Goal: Task Accomplishment & Management: Manage account settings

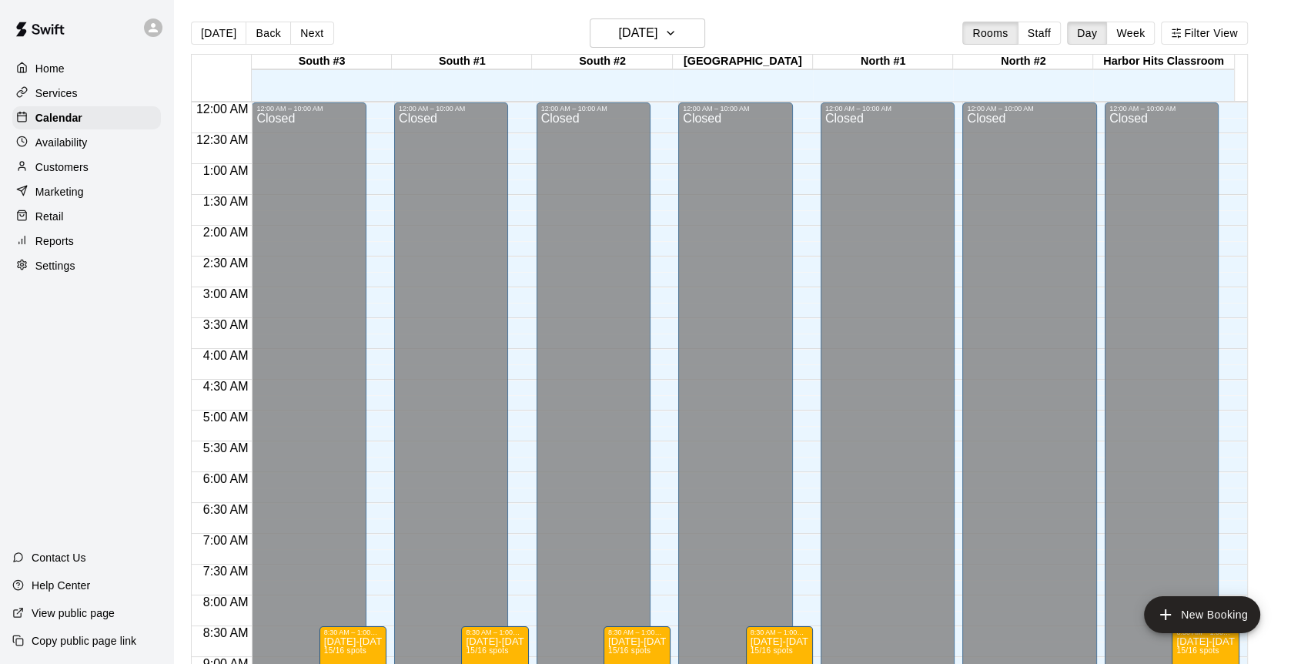
scroll to position [463, 0]
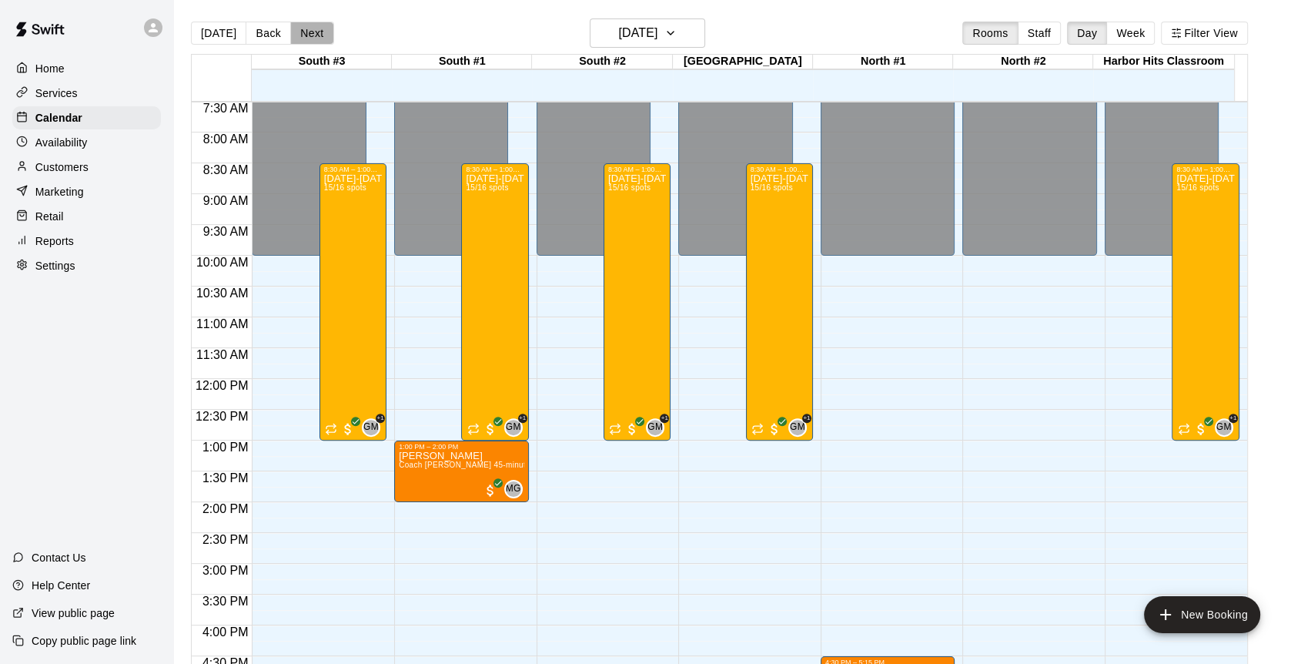
click at [320, 24] on button "Next" at bounding box center [311, 33] width 43 height 23
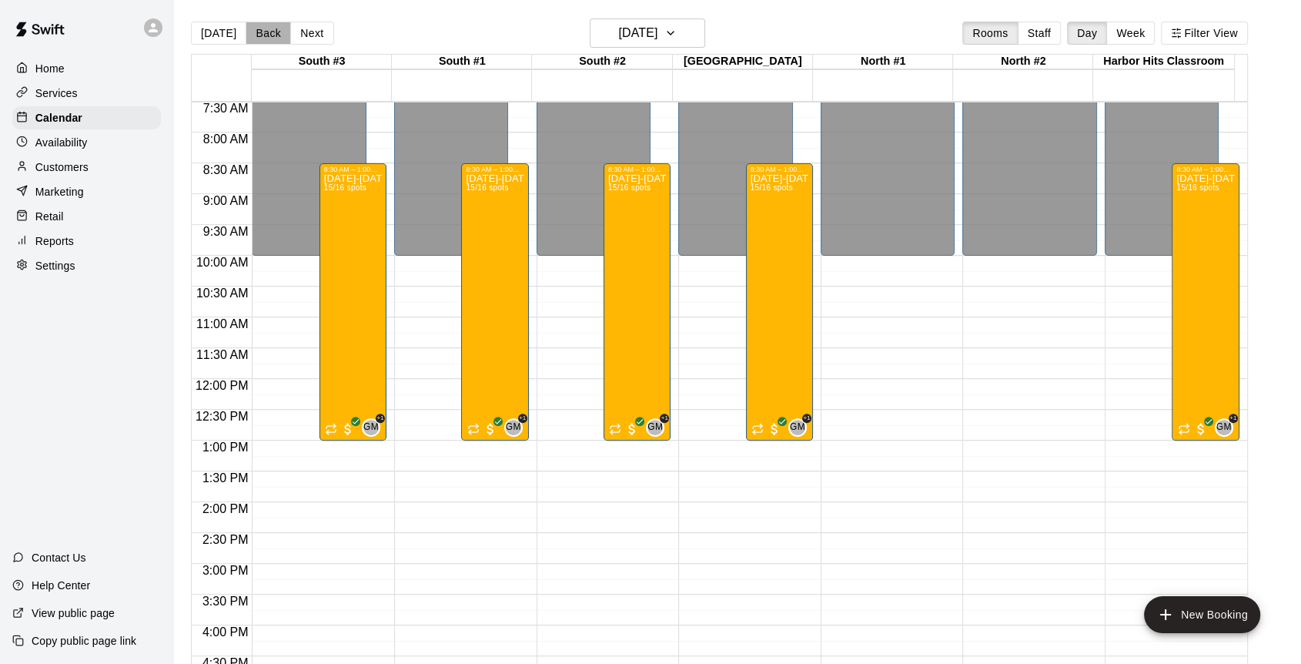
click at [259, 39] on button "Back" at bounding box center [268, 33] width 45 height 23
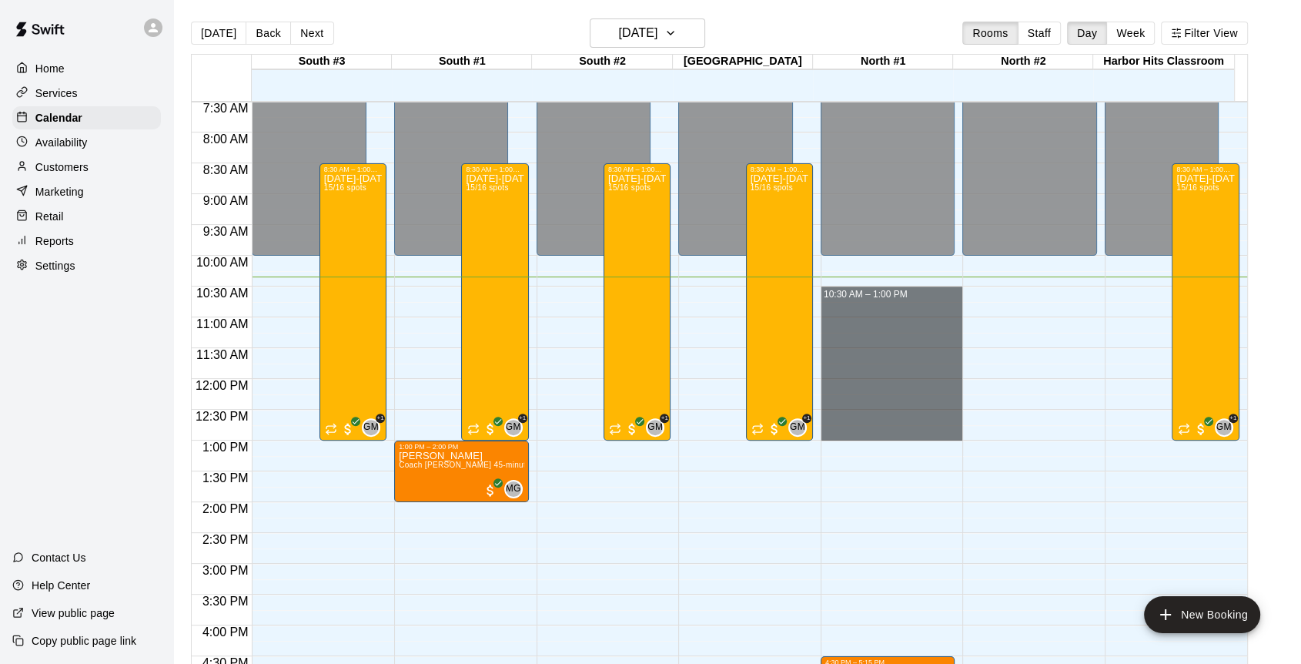
drag, startPoint x: 843, startPoint y: 289, endPoint x: 899, endPoint y: 431, distance: 153.1
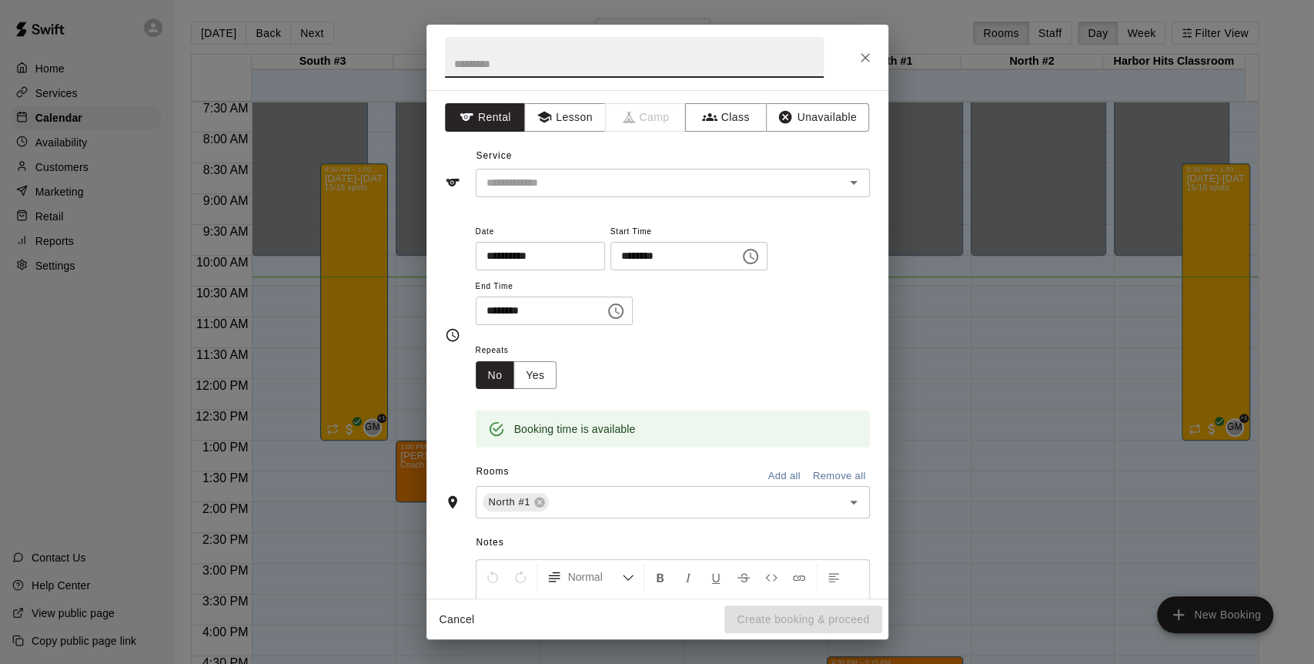
click at [809, 103] on button "Unavailable" at bounding box center [817, 117] width 103 height 28
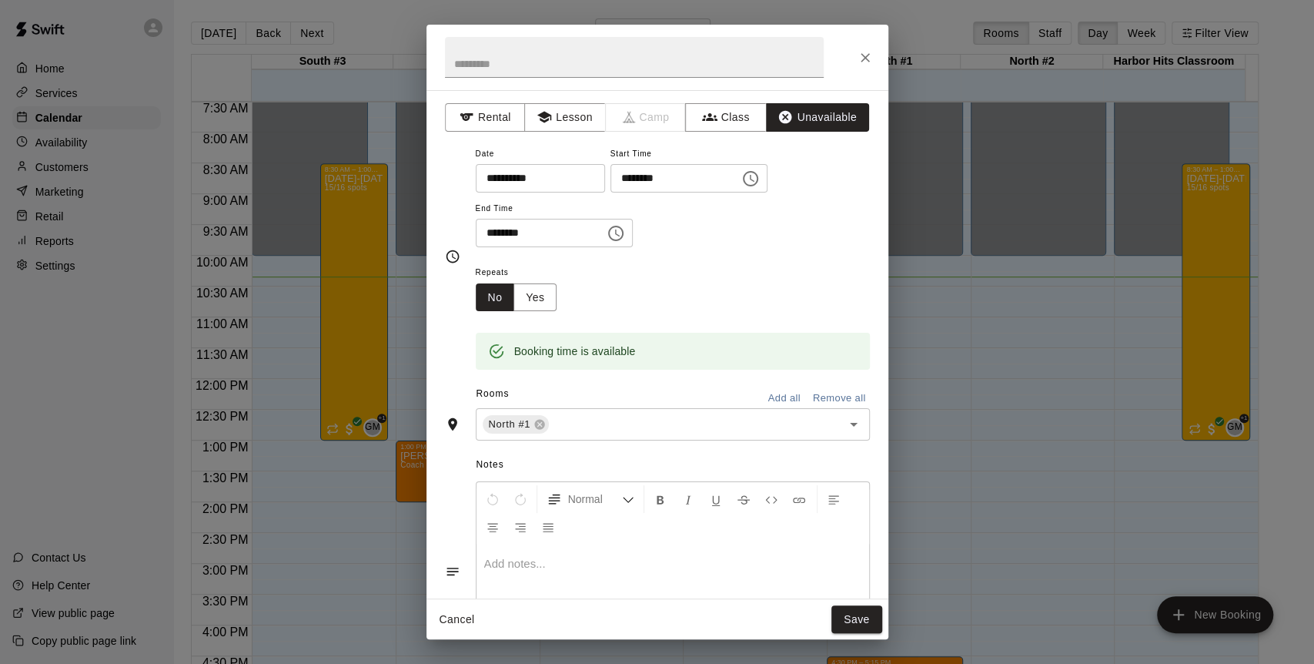
click at [715, 430] on input "text" at bounding box center [685, 424] width 269 height 19
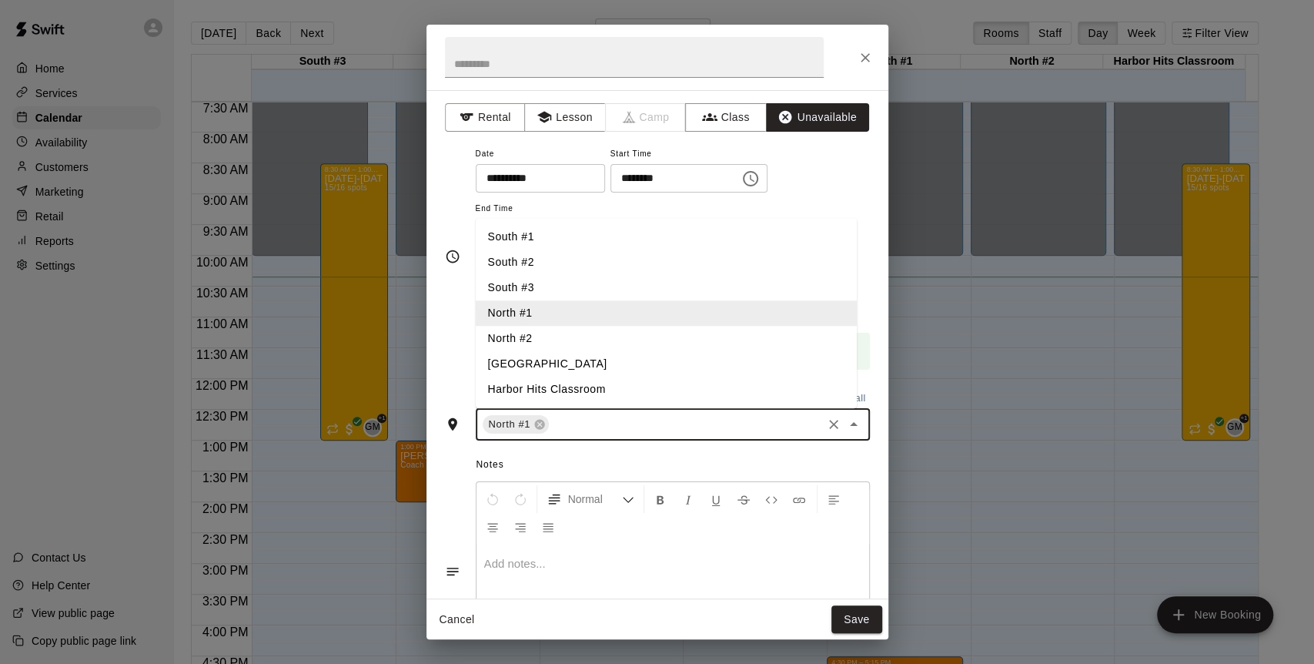
click at [550, 342] on li "North #2" at bounding box center [666, 338] width 381 height 25
click at [855, 605] on button "Save" at bounding box center [857, 619] width 51 height 28
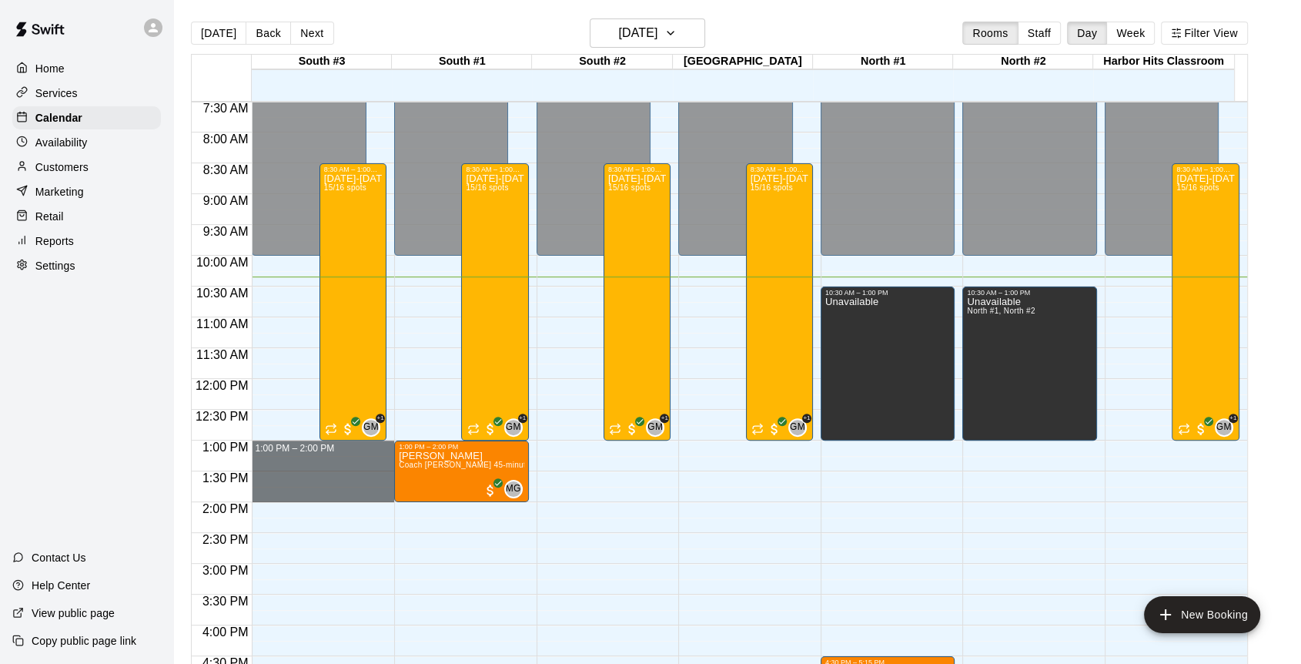
drag, startPoint x: 322, startPoint y: 446, endPoint x: 320, endPoint y: 497, distance: 50.9
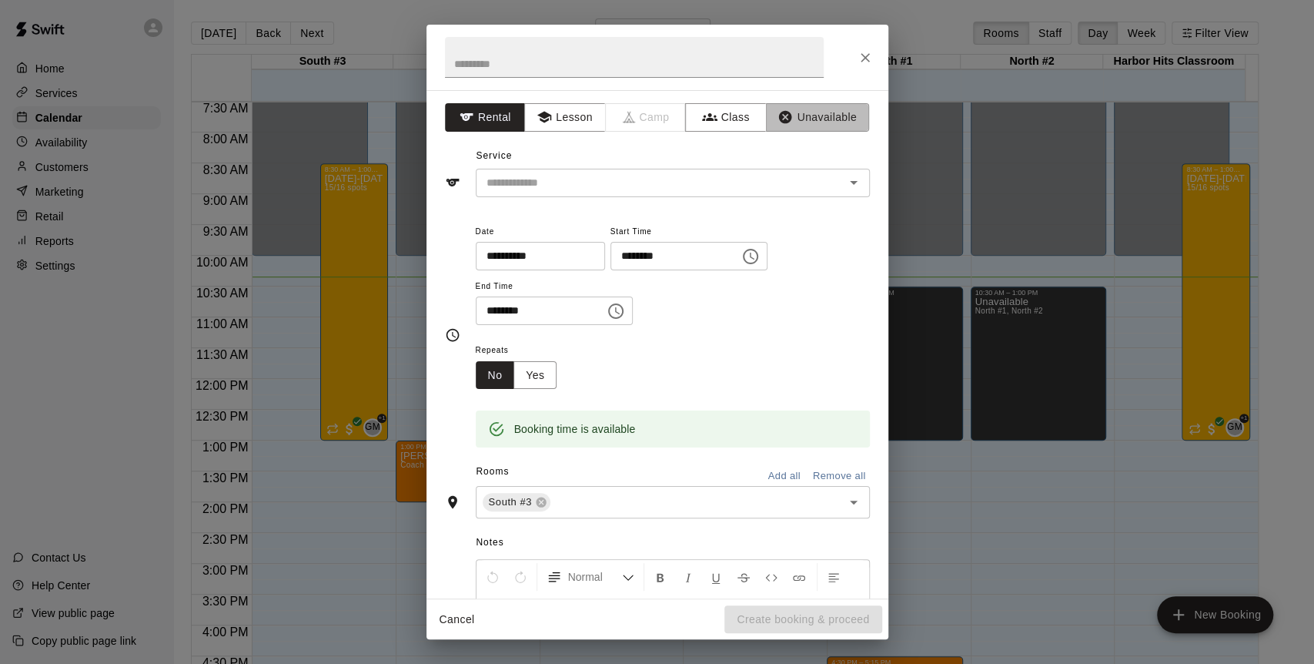
click at [812, 112] on button "Unavailable" at bounding box center [817, 117] width 103 height 28
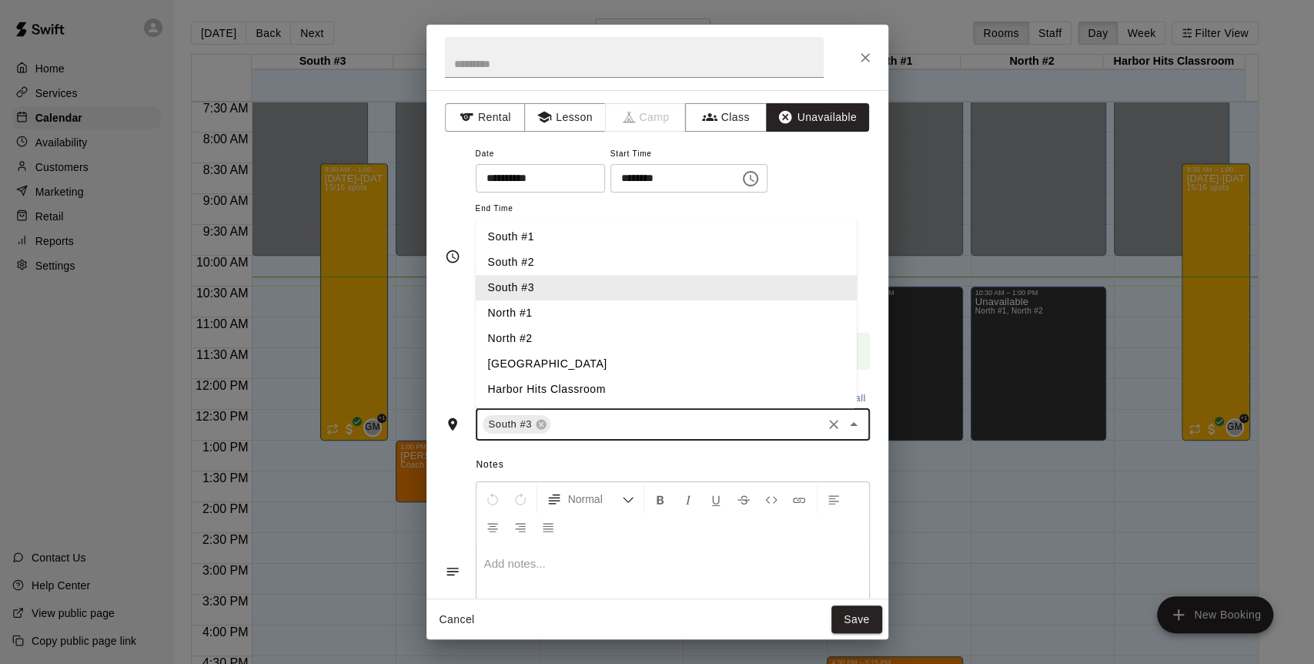
click at [608, 427] on input "text" at bounding box center [686, 424] width 266 height 19
click at [538, 312] on li "North #1" at bounding box center [666, 312] width 381 height 25
click at [522, 235] on li "South #1" at bounding box center [666, 236] width 381 height 25
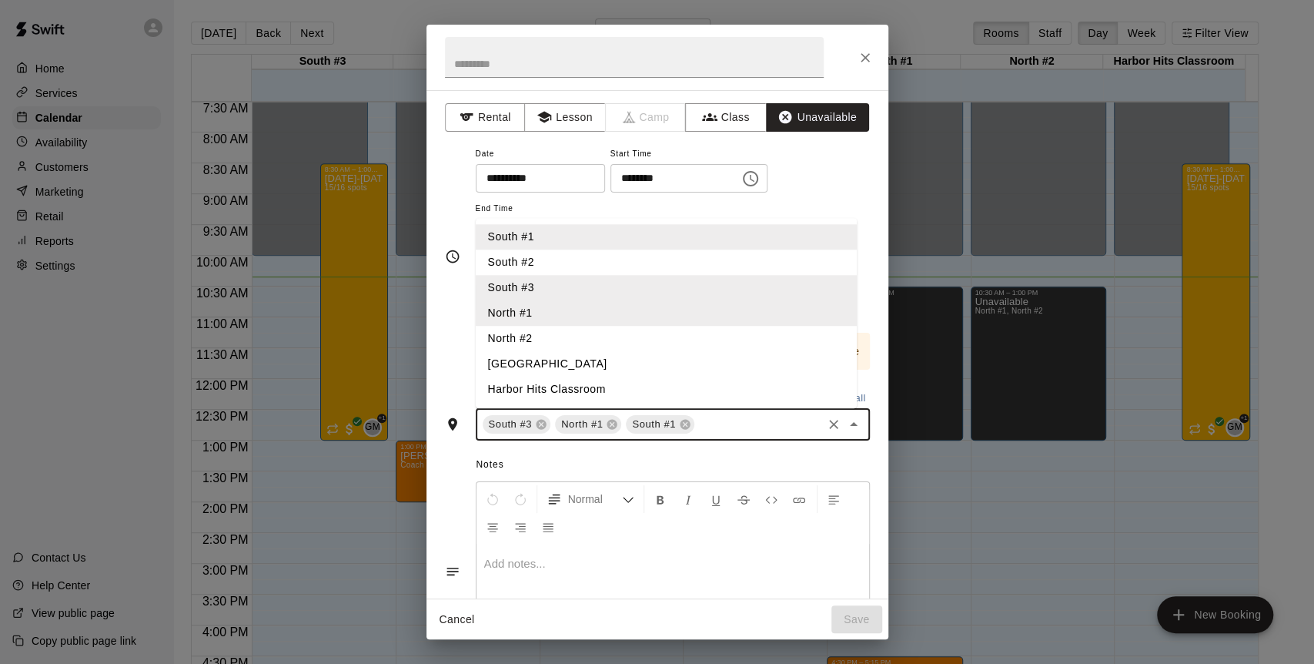
click at [517, 333] on li "North #2" at bounding box center [666, 338] width 381 height 25
click at [520, 357] on li "[GEOGRAPHIC_DATA]" at bounding box center [666, 363] width 381 height 25
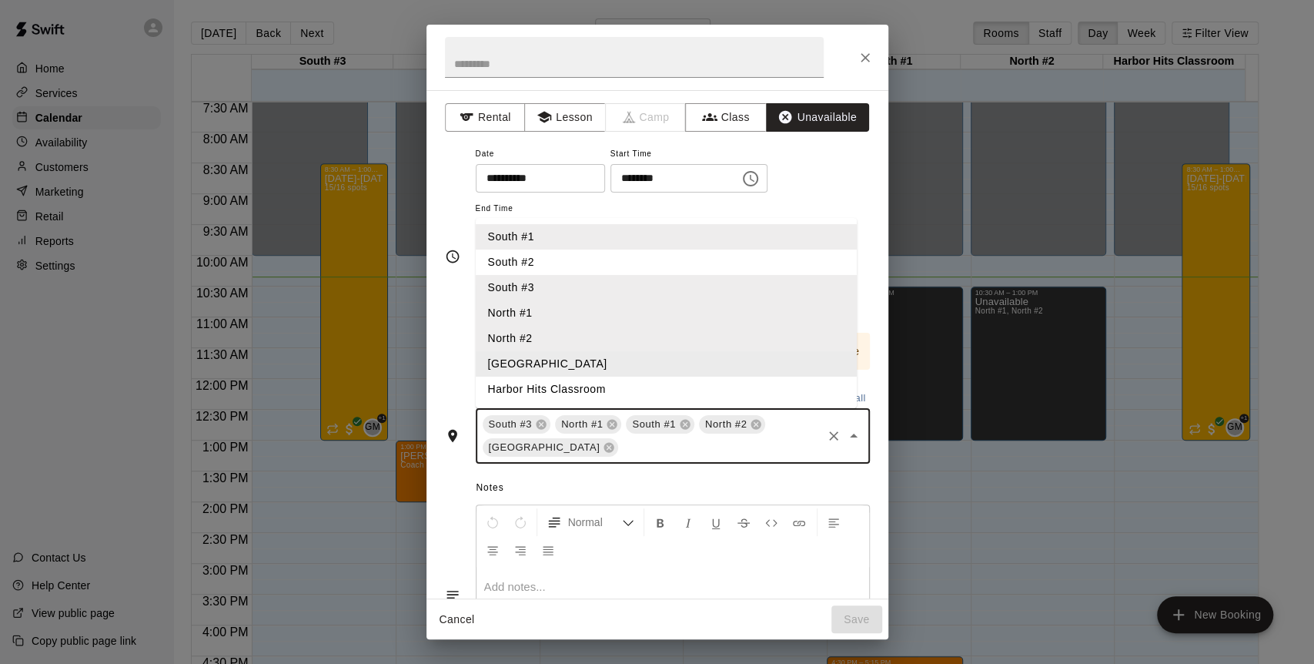
click at [444, 366] on div "**********" at bounding box center [658, 344] width 462 height 508
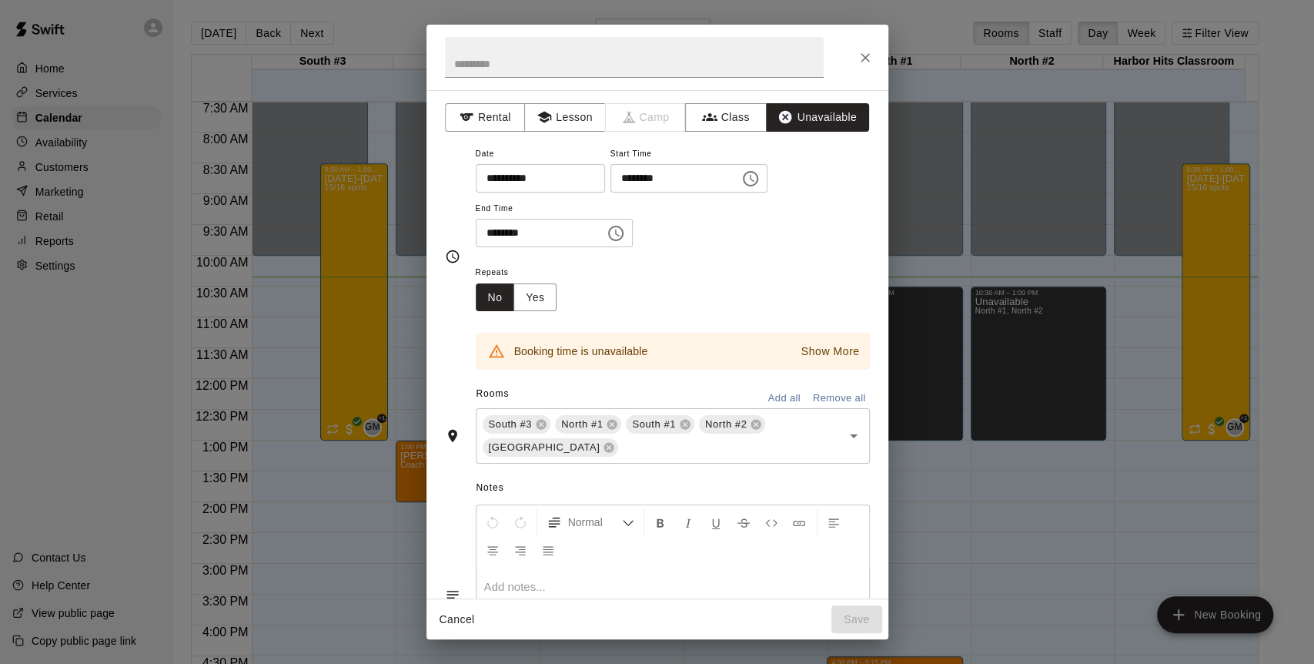
click at [681, 425] on icon at bounding box center [685, 425] width 10 height 10
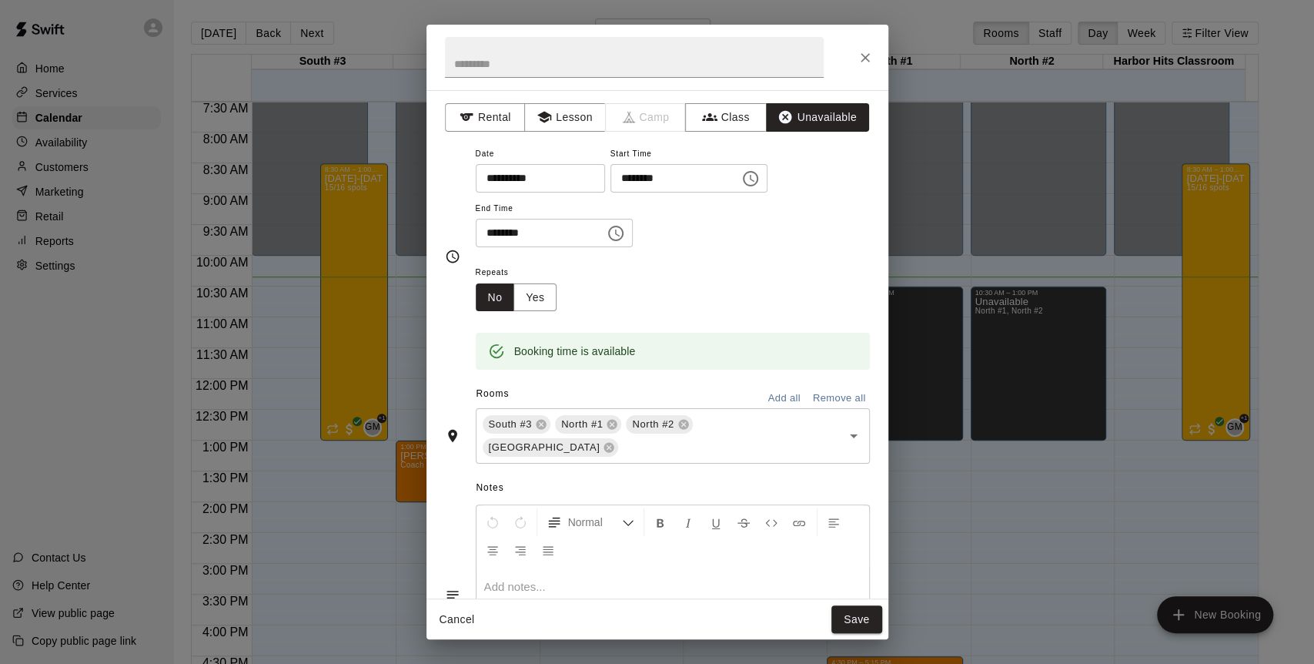
click at [774, 433] on div "[GEOGRAPHIC_DATA] [GEOGRAPHIC_DATA] ​" at bounding box center [673, 435] width 394 height 55
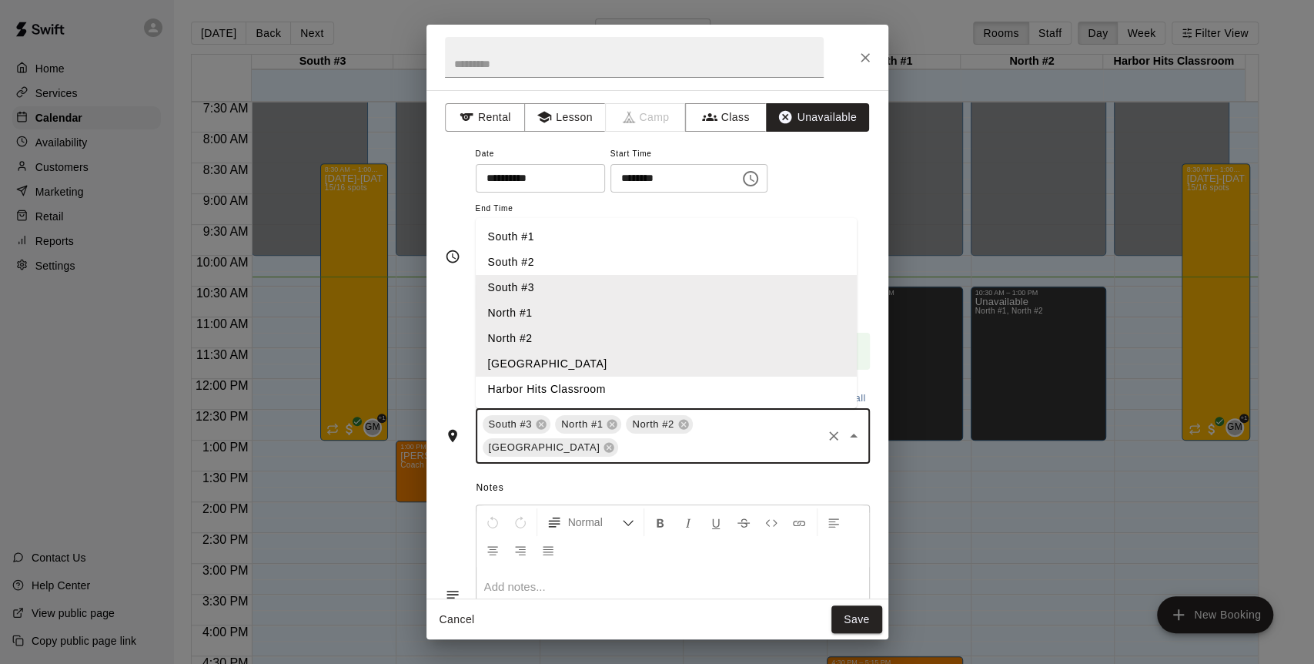
click at [534, 260] on li "South #2" at bounding box center [666, 261] width 381 height 25
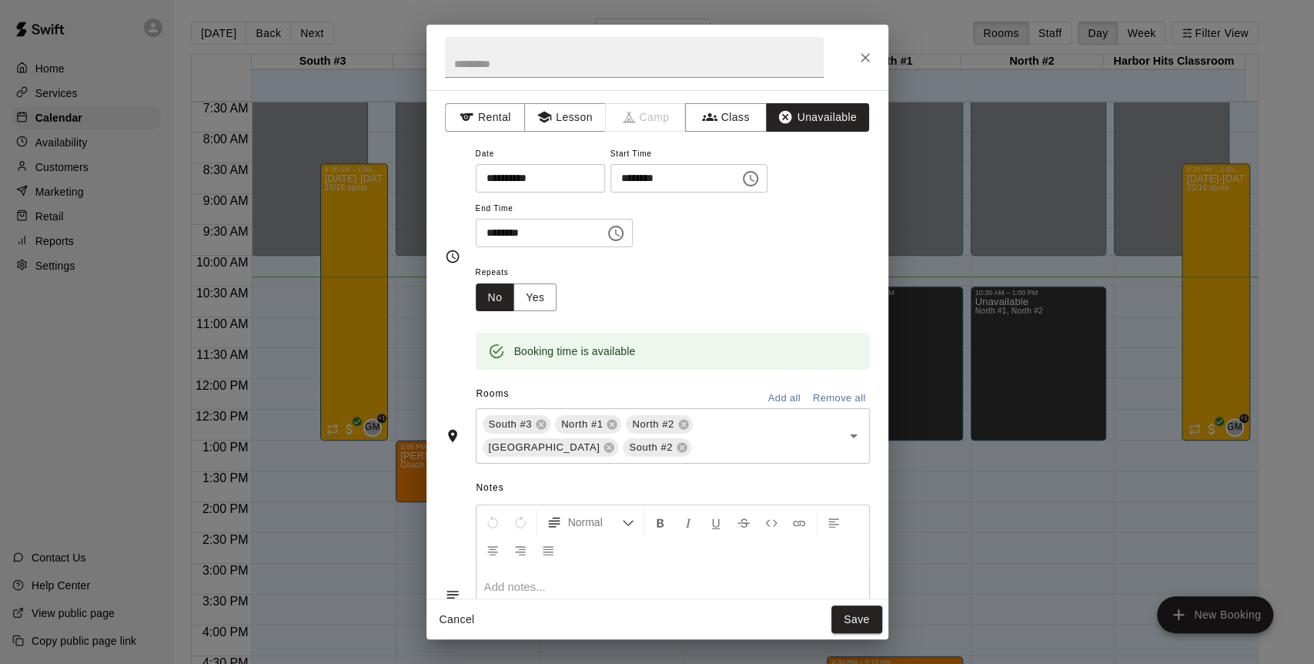
click at [442, 334] on div "**********" at bounding box center [658, 344] width 462 height 508
click at [861, 617] on button "Save" at bounding box center [857, 619] width 51 height 28
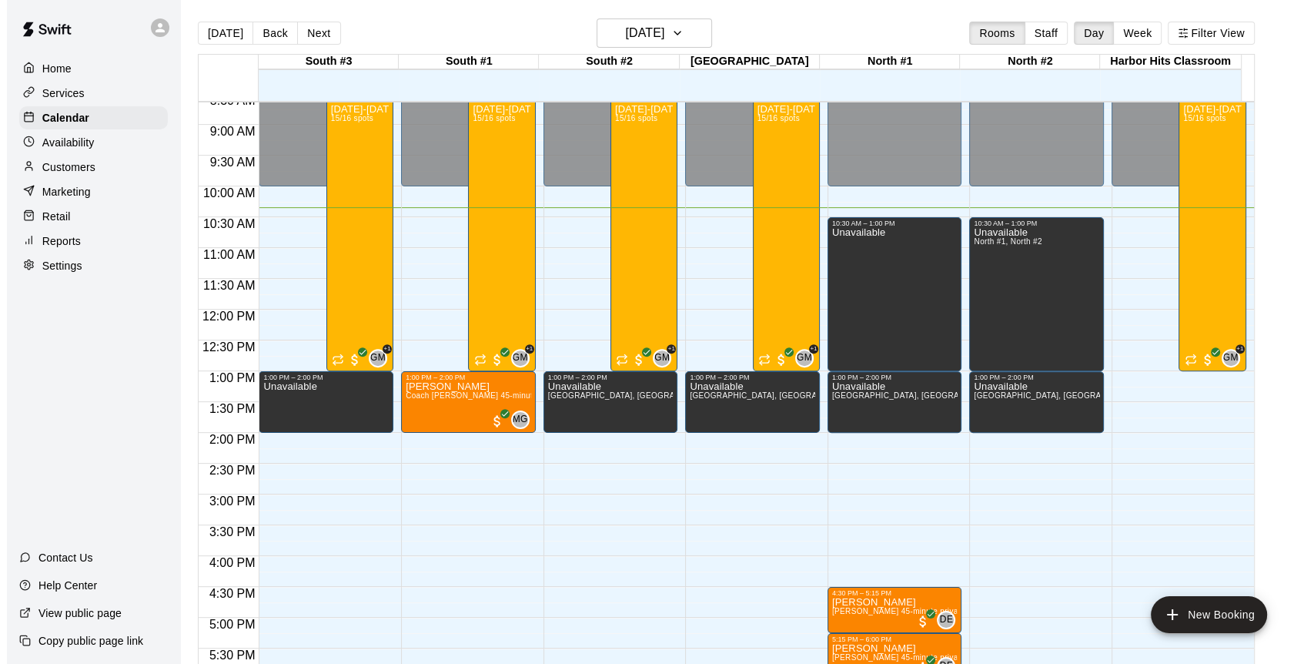
scroll to position [720, 0]
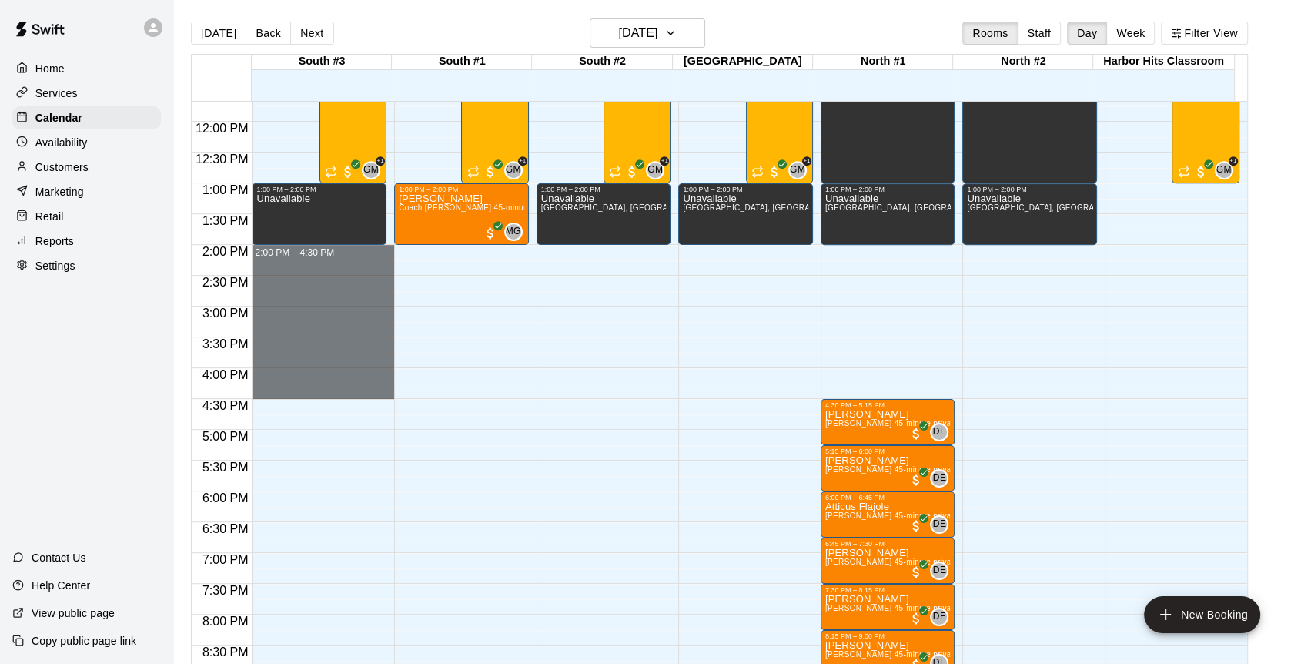
drag, startPoint x: 306, startPoint y: 249, endPoint x: 302, endPoint y: 390, distance: 141.0
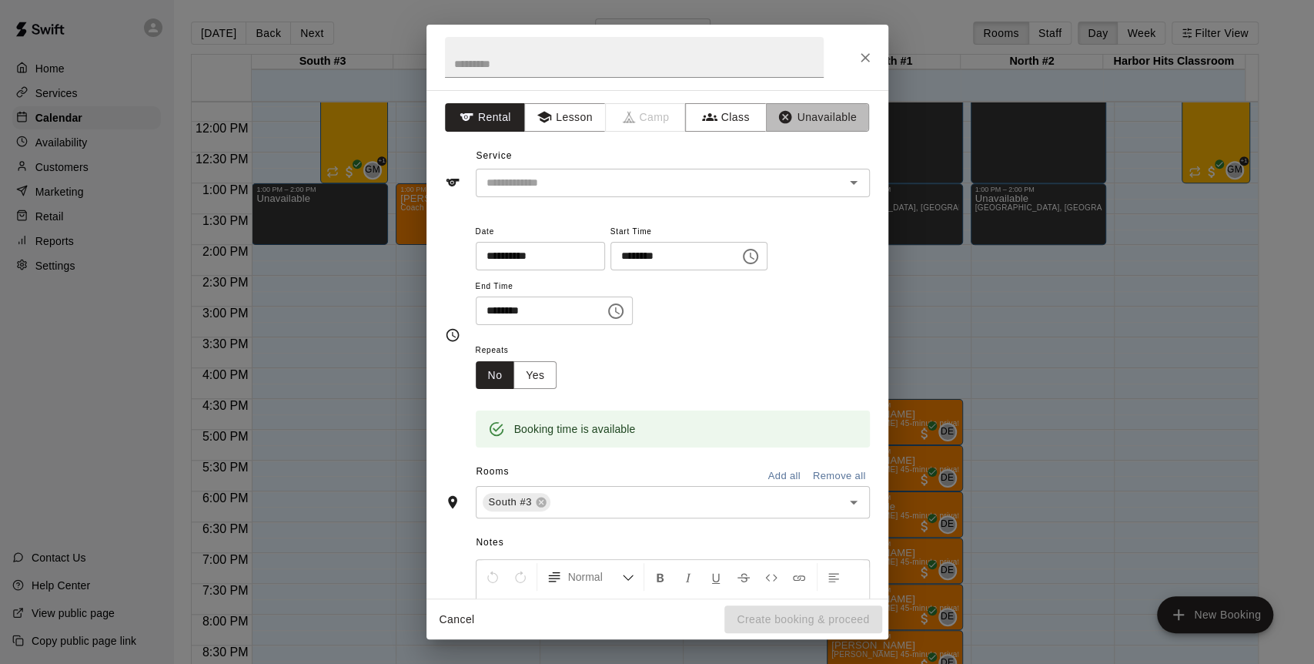
click at [795, 115] on button "Unavailable" at bounding box center [817, 117] width 103 height 28
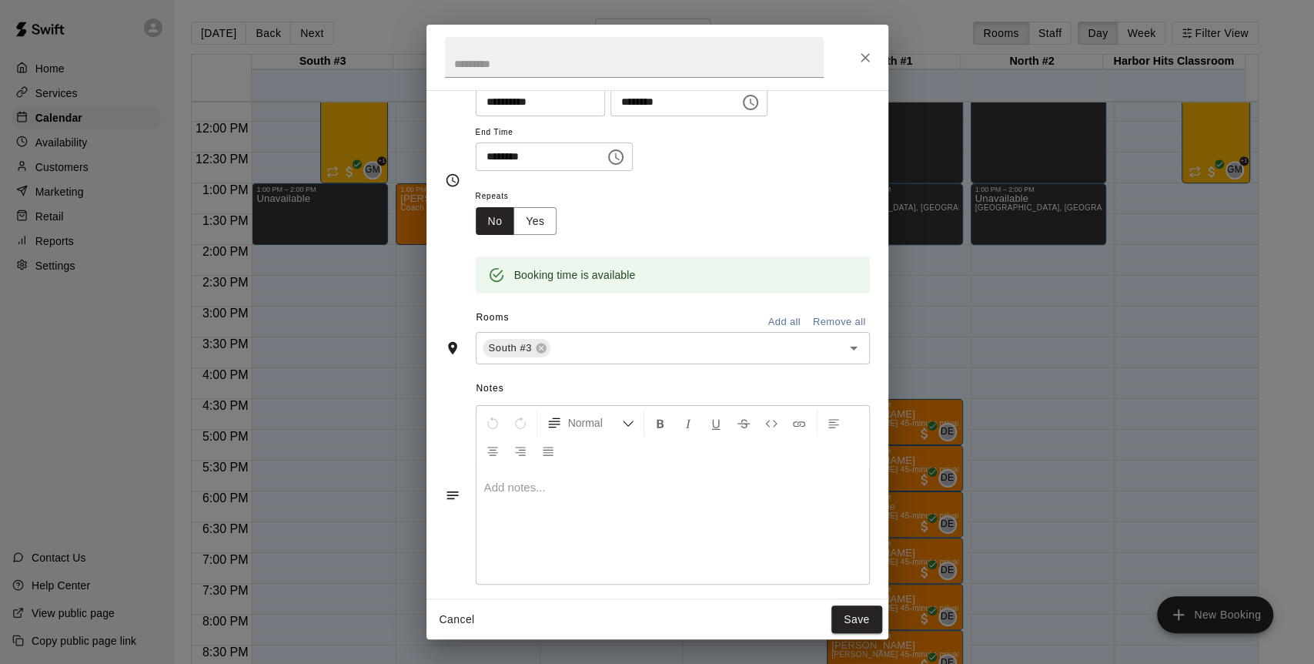
scroll to position [90, 0]
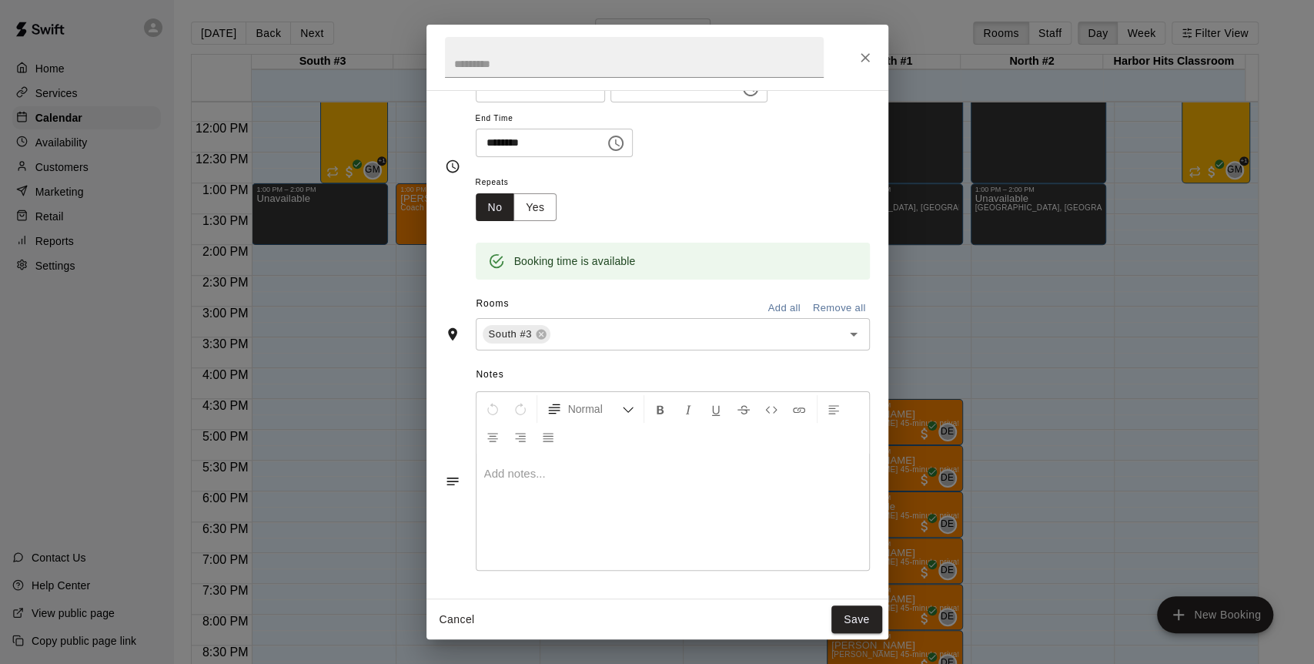
click at [776, 305] on button "Add all" at bounding box center [784, 308] width 49 height 24
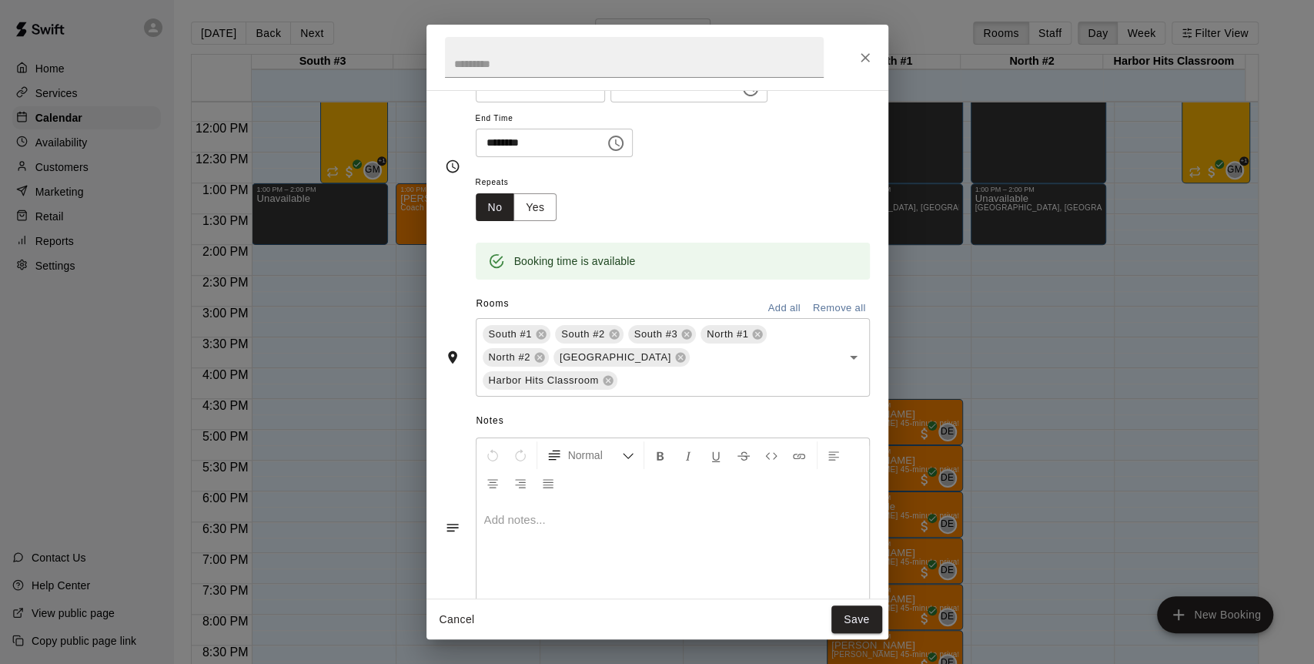
click at [848, 616] on button "Save" at bounding box center [857, 619] width 51 height 28
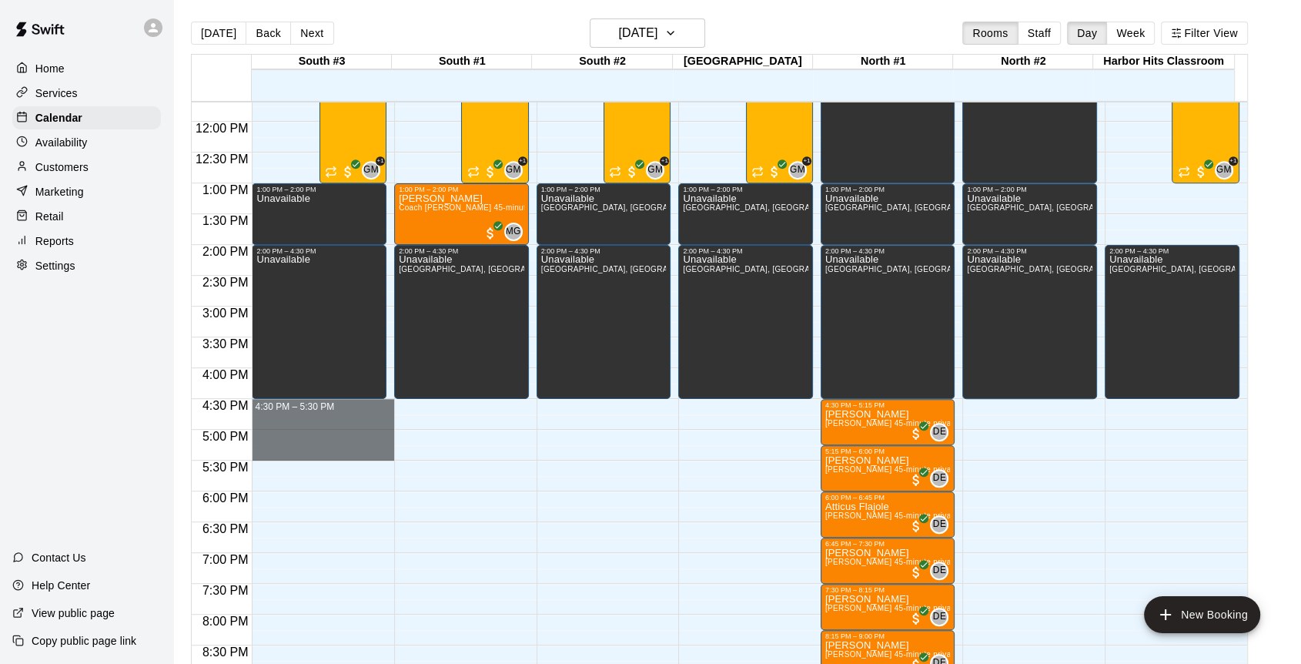
drag, startPoint x: 344, startPoint y: 405, endPoint x: 342, endPoint y: 453, distance: 47.8
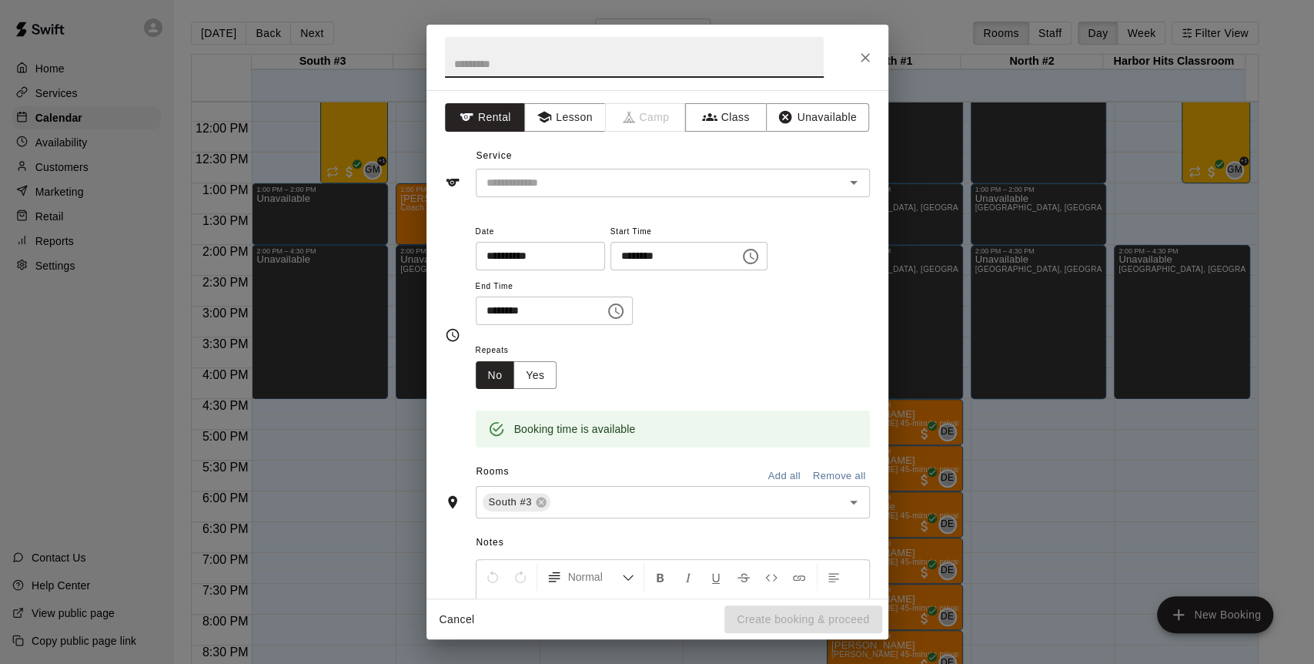
click at [768, 480] on button "Add all" at bounding box center [784, 476] width 49 height 24
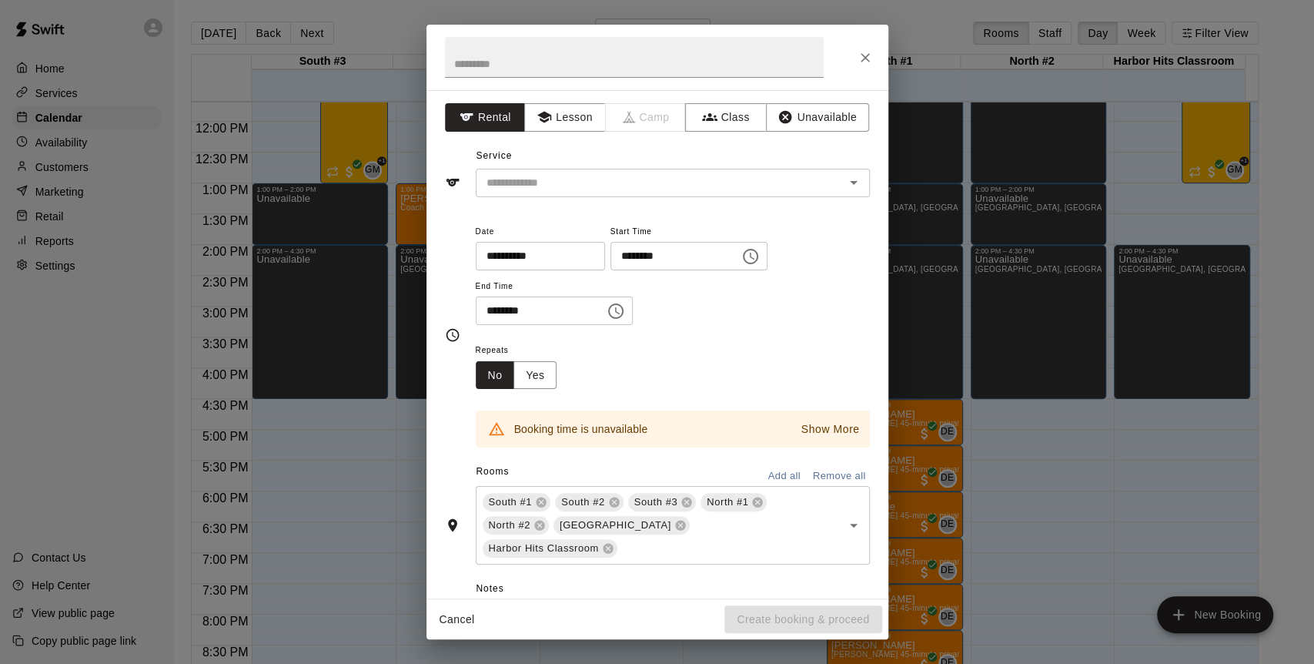
click at [758, 500] on icon at bounding box center [758, 502] width 10 height 10
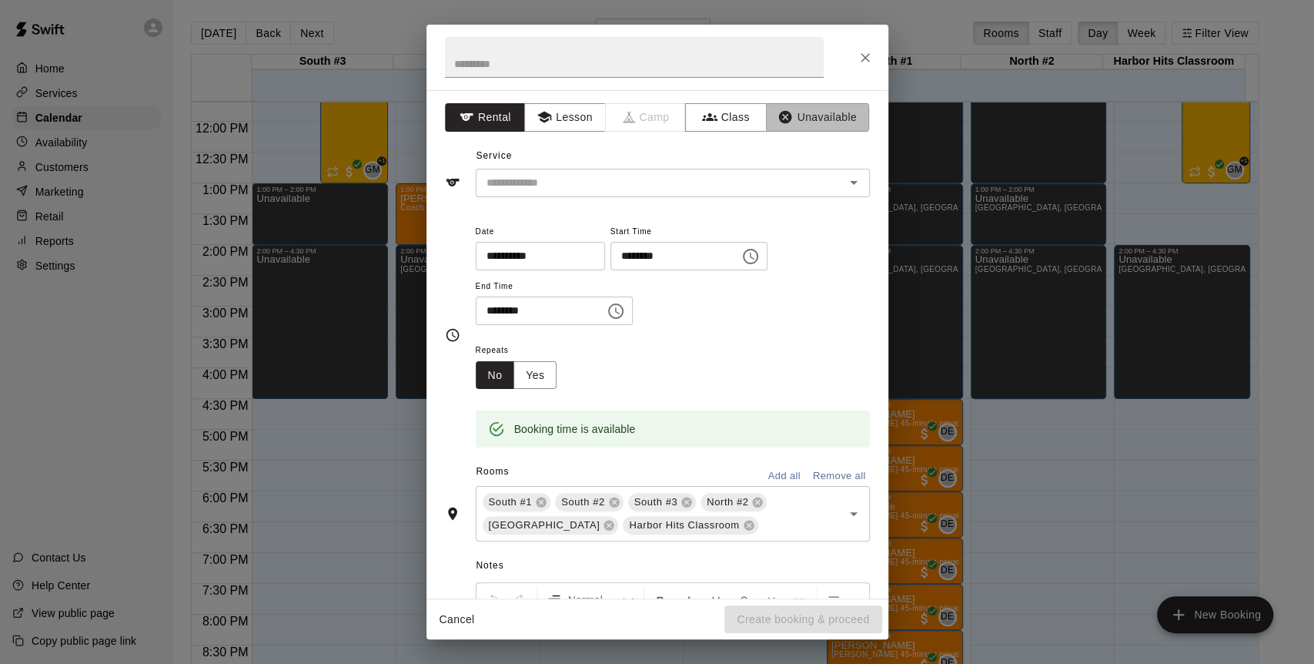
click at [814, 105] on button "Unavailable" at bounding box center [817, 117] width 103 height 28
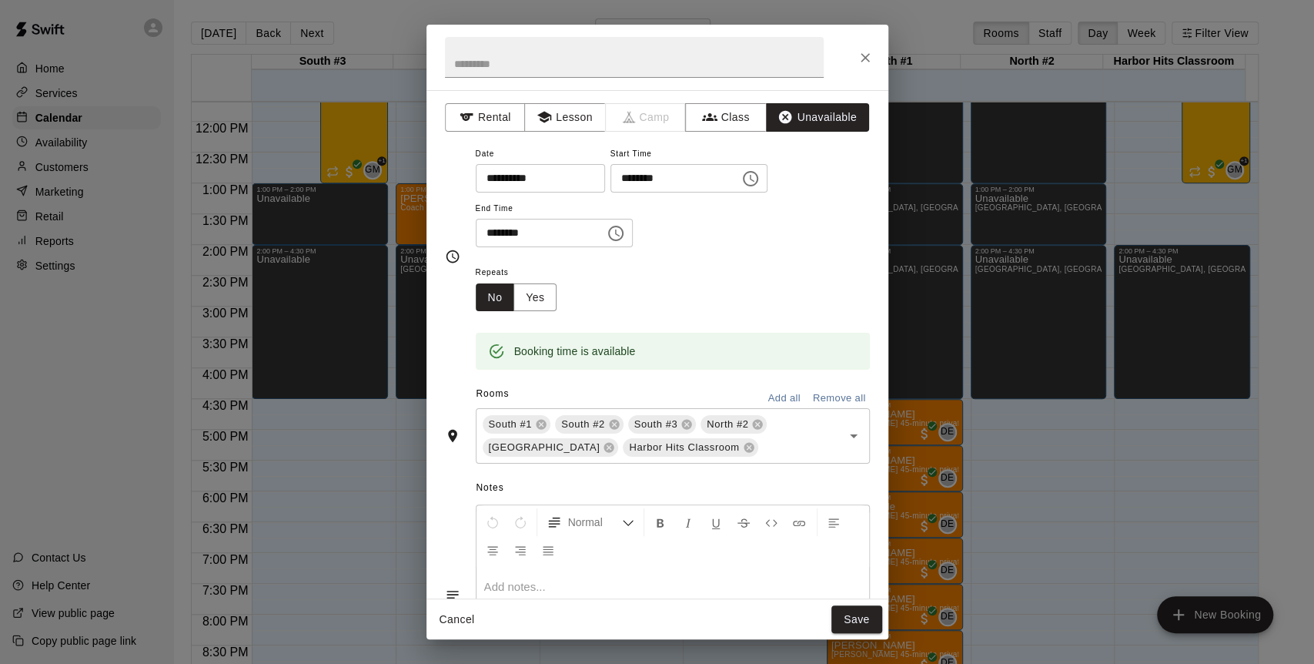
click at [842, 618] on button "Save" at bounding box center [857, 619] width 51 height 28
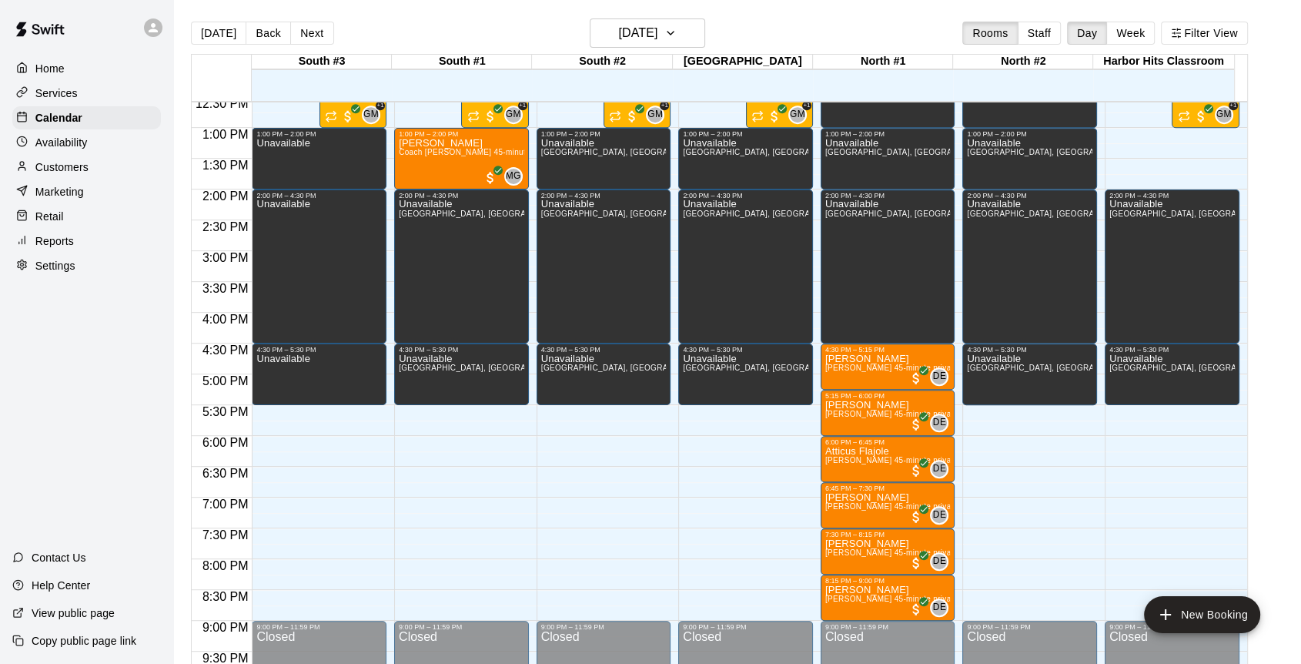
scroll to position [891, 0]
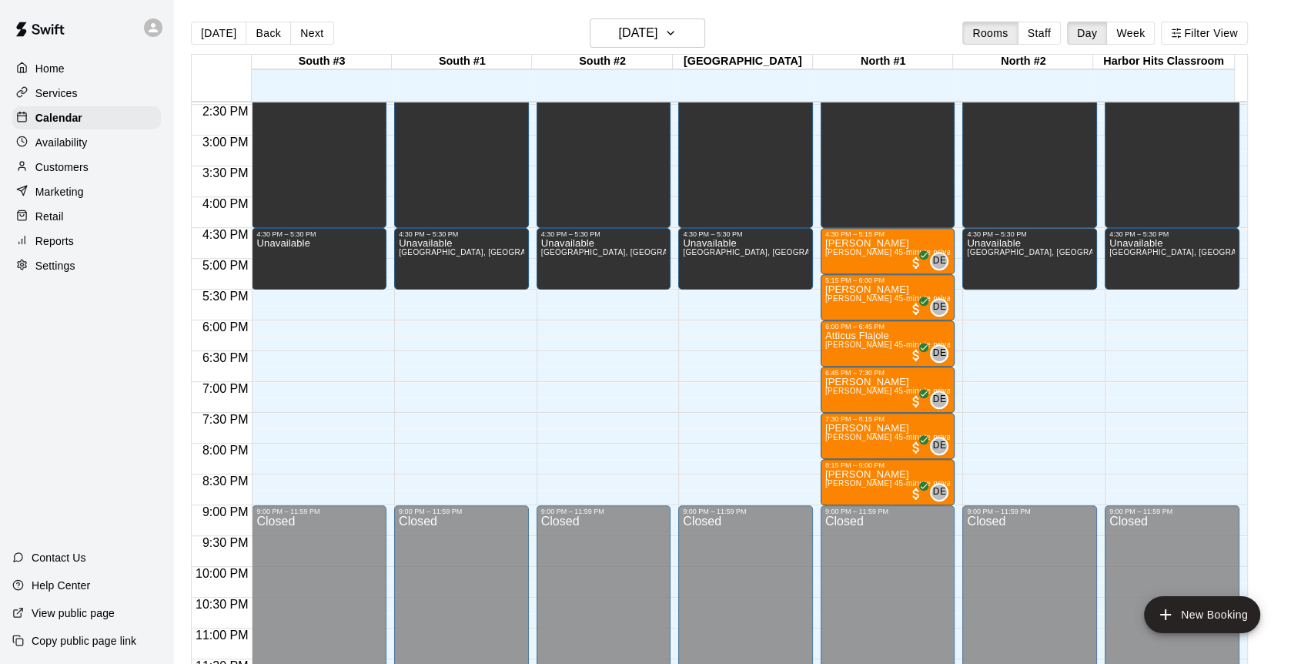
click at [851, 347] on span "[PERSON_NAME] 45-minute private pitching instruction" at bounding box center [927, 344] width 204 height 8
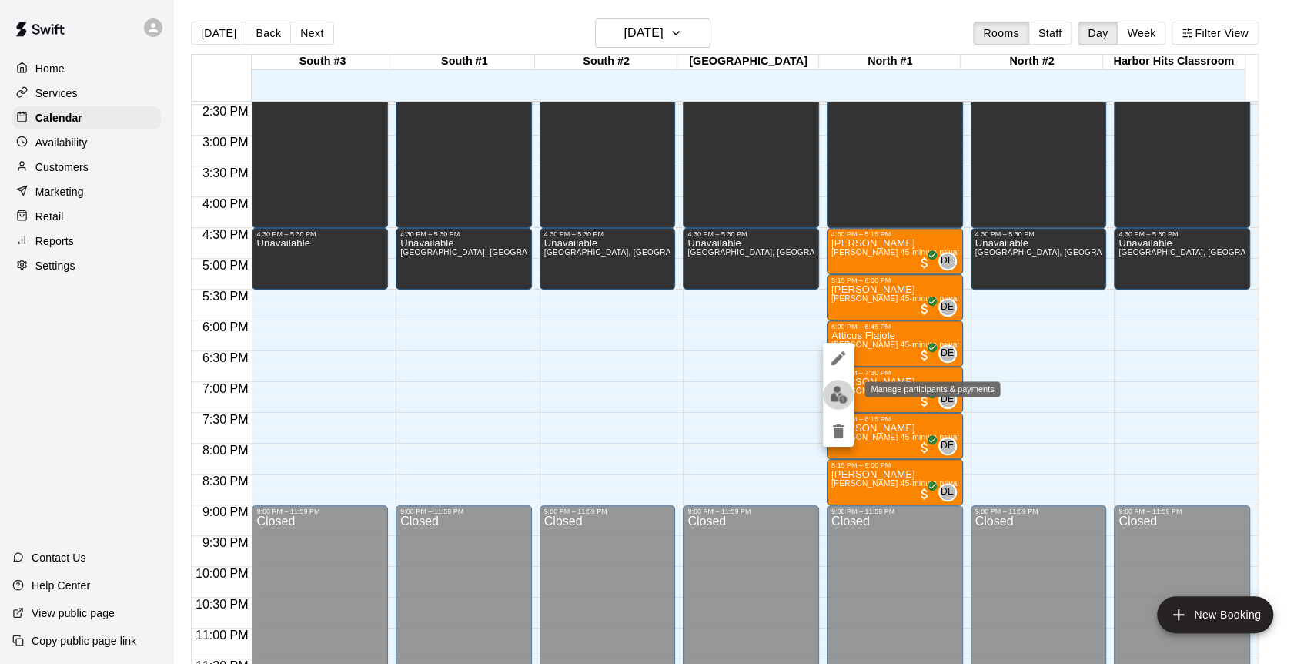
click at [834, 395] on img "edit" at bounding box center [839, 395] width 18 height 18
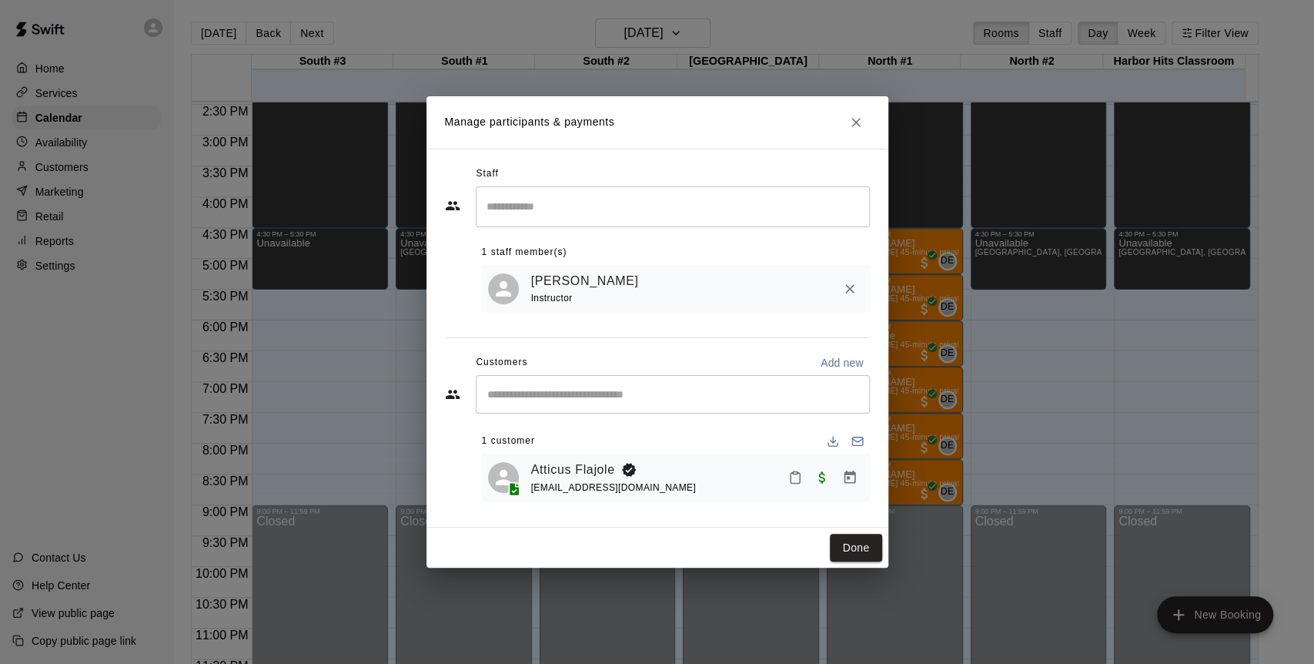
click at [587, 470] on link "Atticus Flajole" at bounding box center [573, 470] width 84 height 20
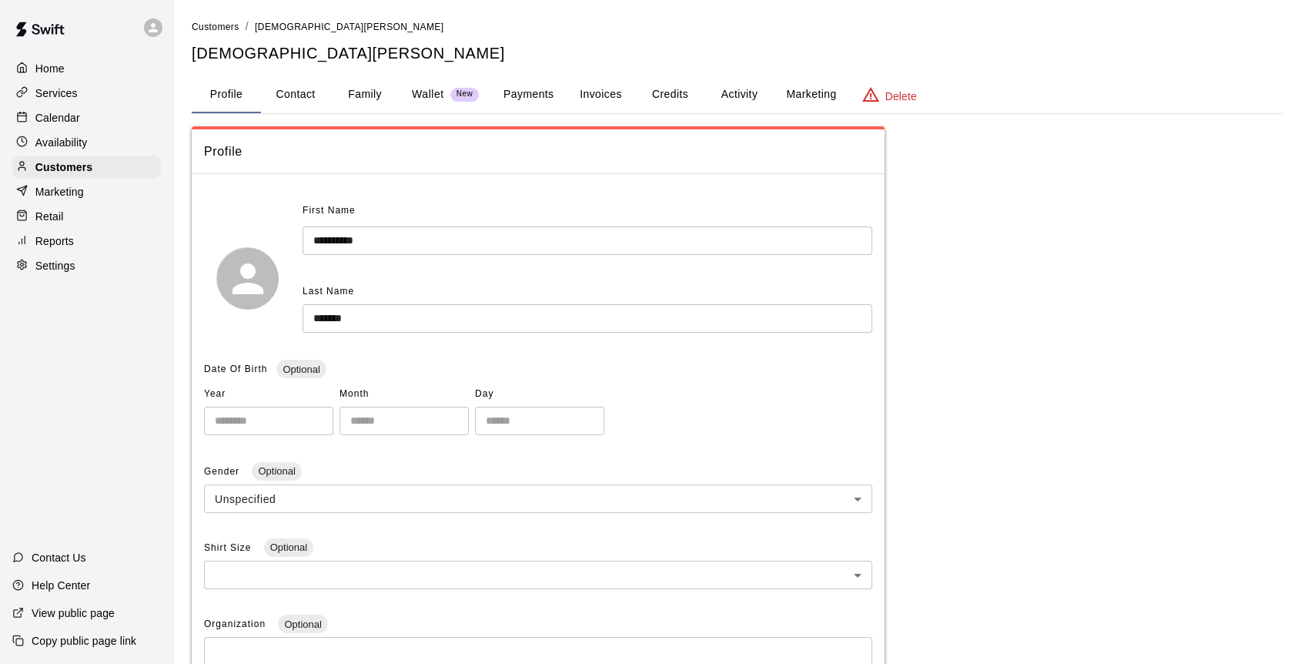
click at [746, 94] on button "Activity" at bounding box center [739, 94] width 69 height 37
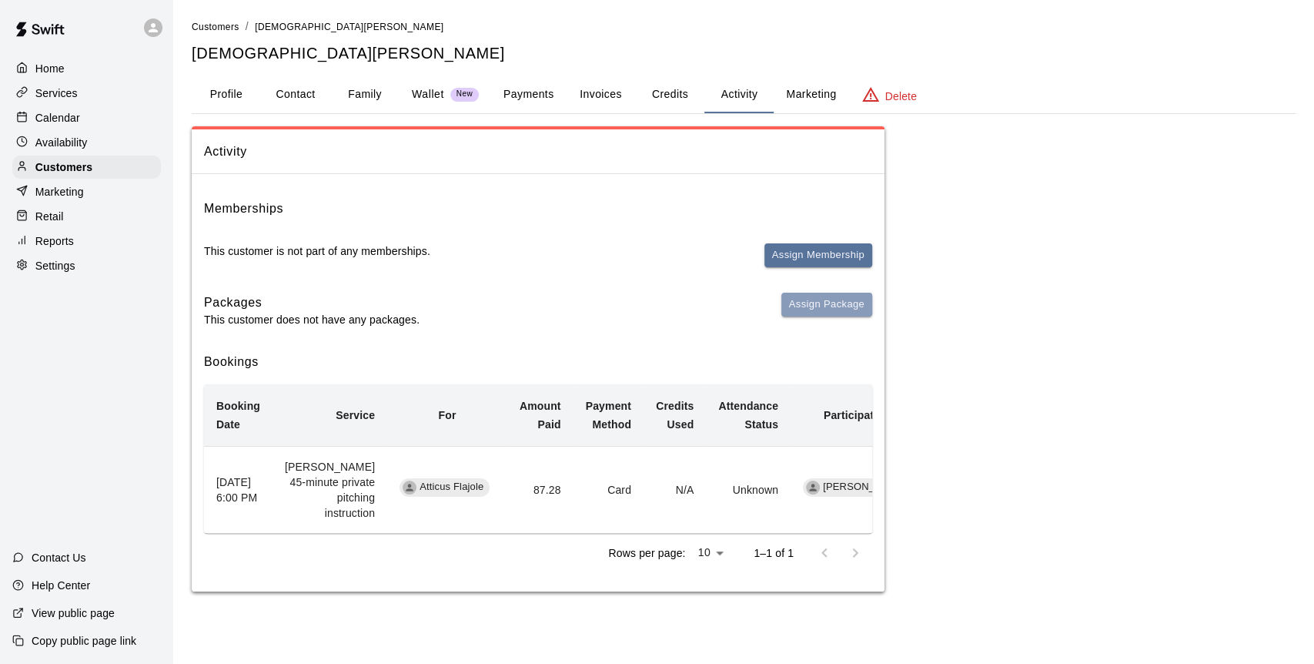
click at [822, 310] on button "Assign Package" at bounding box center [827, 305] width 91 height 24
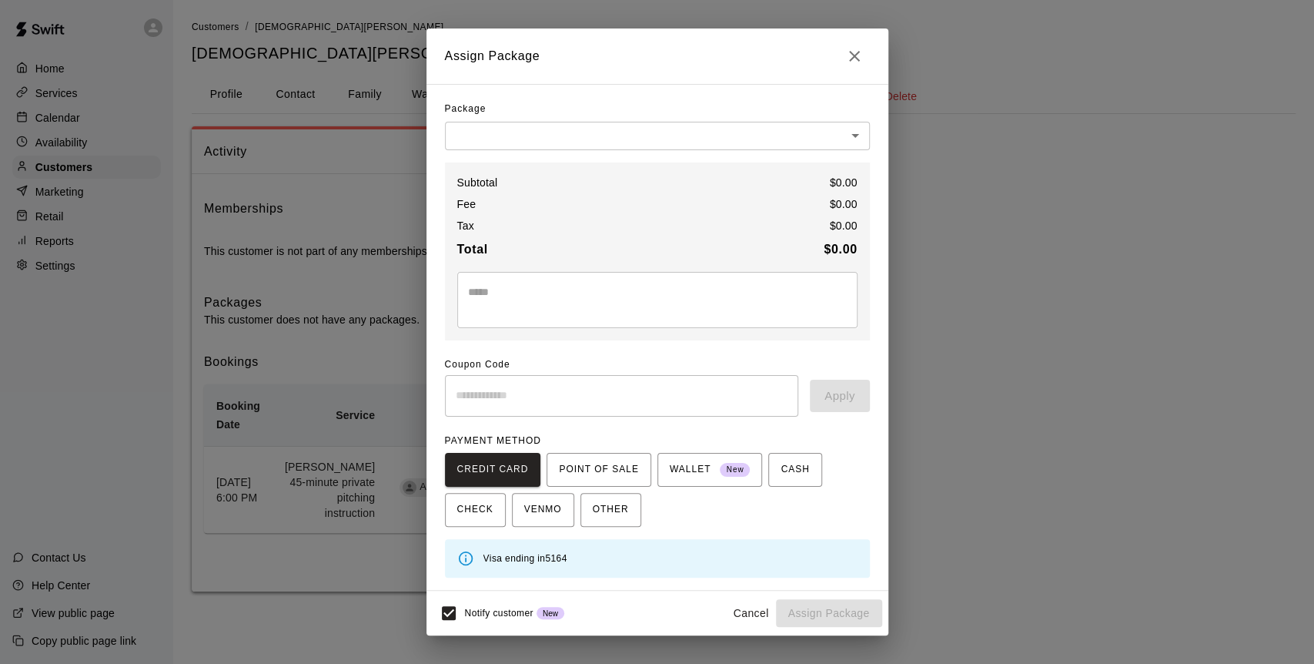
click at [626, 135] on body "Home Services Calendar Availability Customers Marketing Retail Reports Settings…" at bounding box center [657, 311] width 1314 height 622
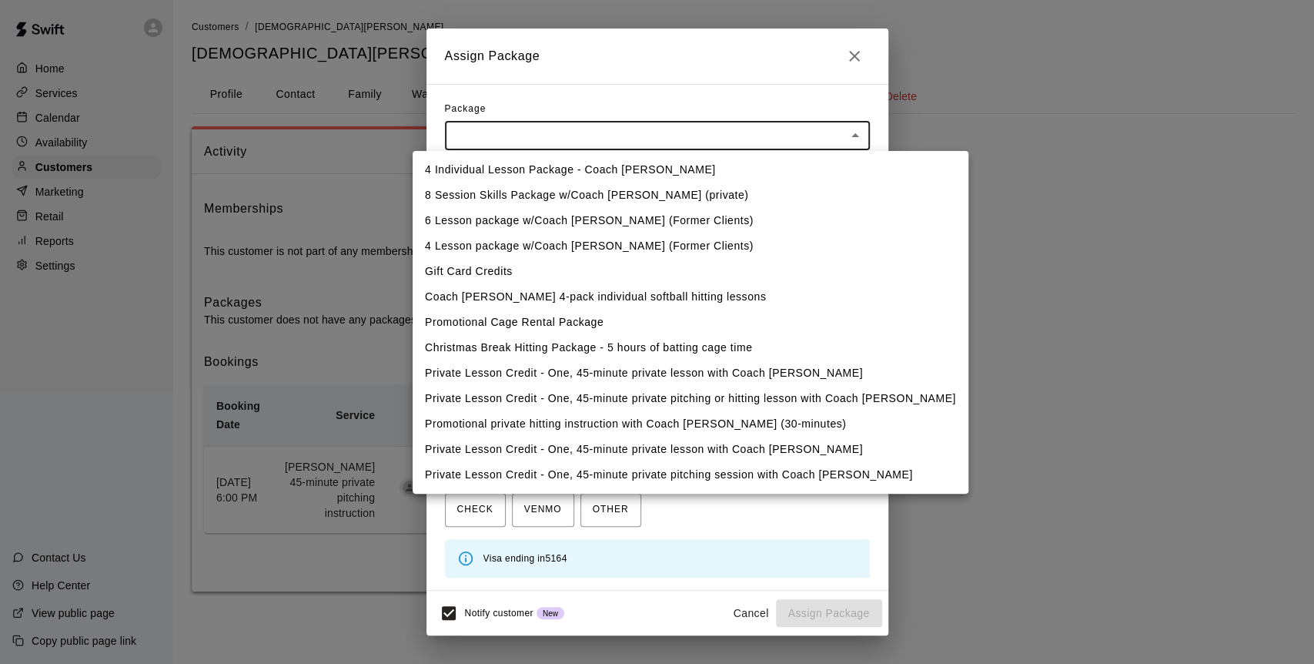
click at [618, 473] on li "Private Lesson Credit - One, 45-minute private pitching session with Coach [PER…" at bounding box center [691, 474] width 556 height 25
type input "**********"
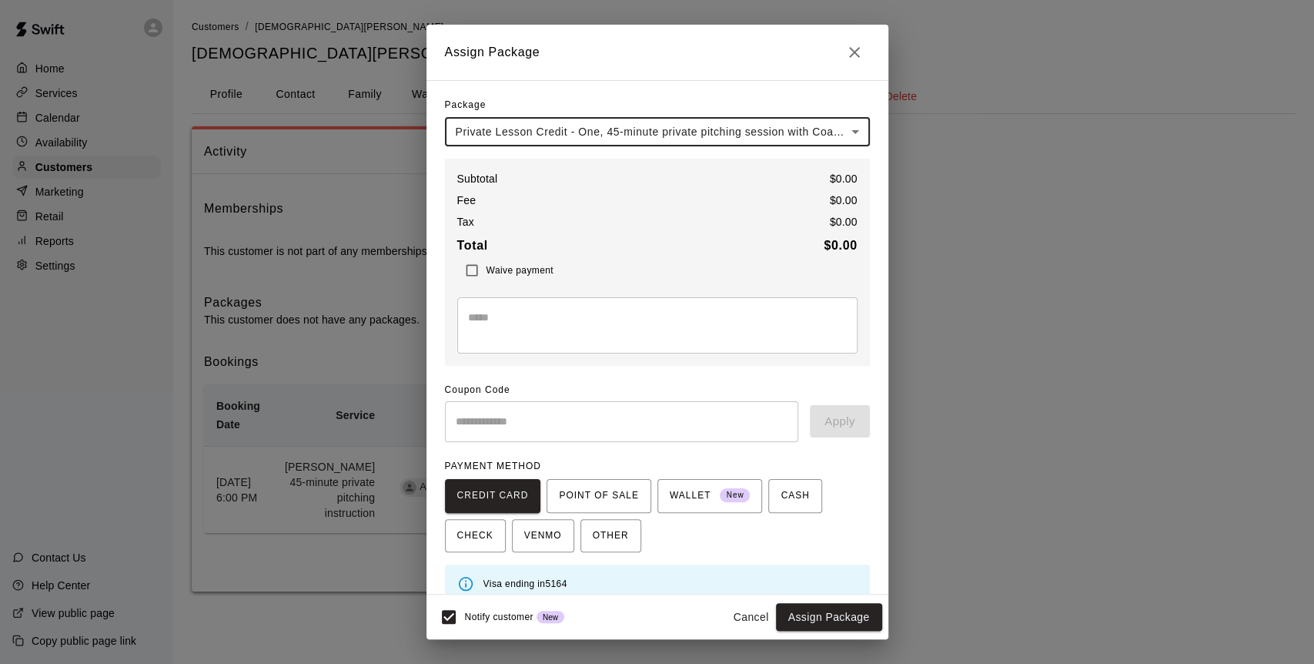
click at [578, 303] on div "* ​" at bounding box center [657, 325] width 400 height 56
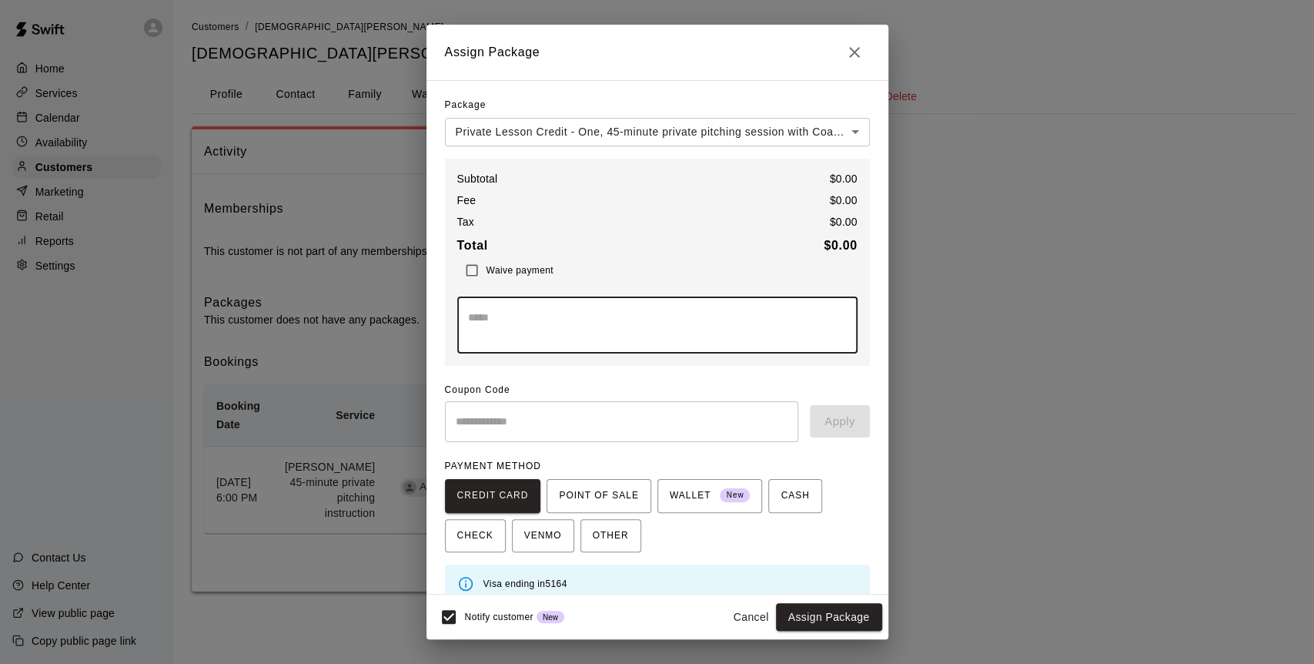
click at [832, 614] on button "Assign Package" at bounding box center [829, 617] width 106 height 28
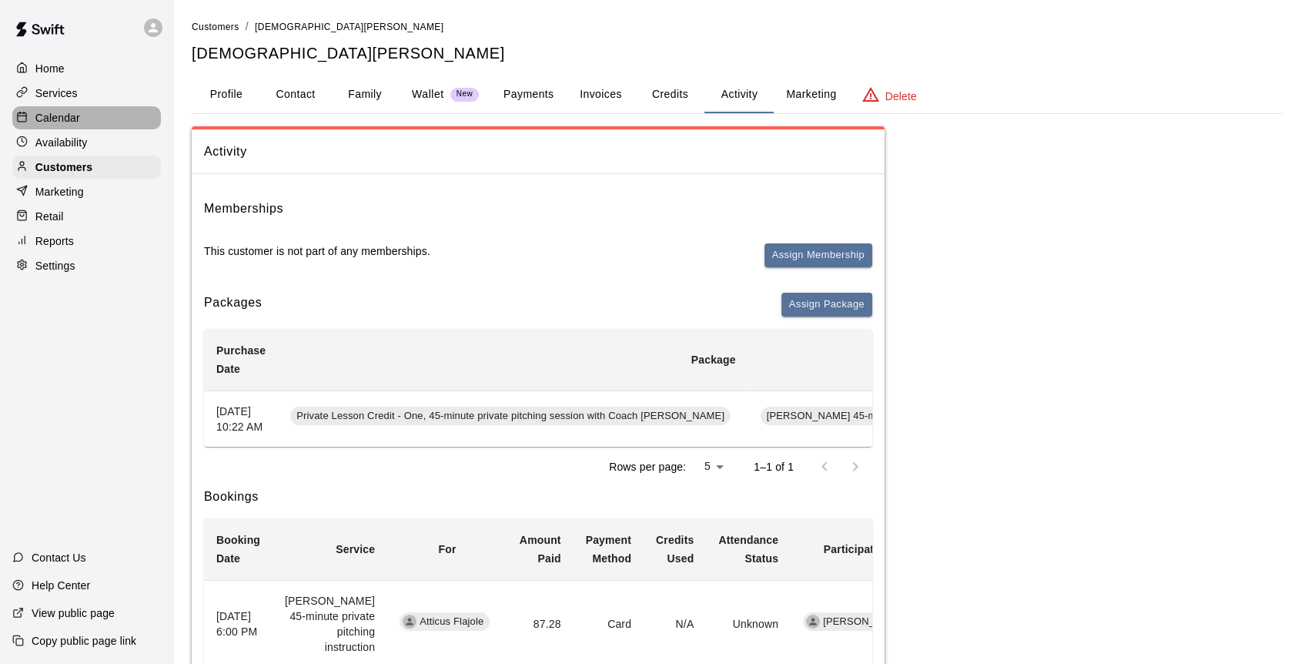
click at [71, 116] on p "Calendar" at bounding box center [57, 117] width 45 height 15
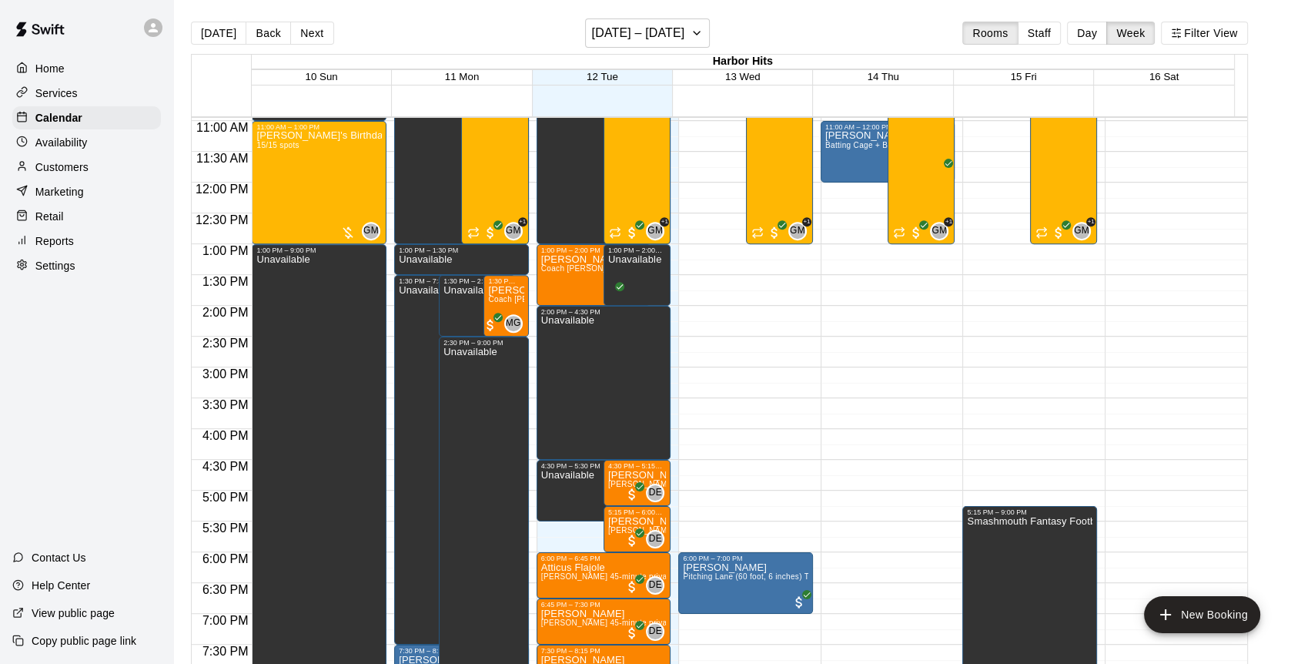
scroll to position [810, 0]
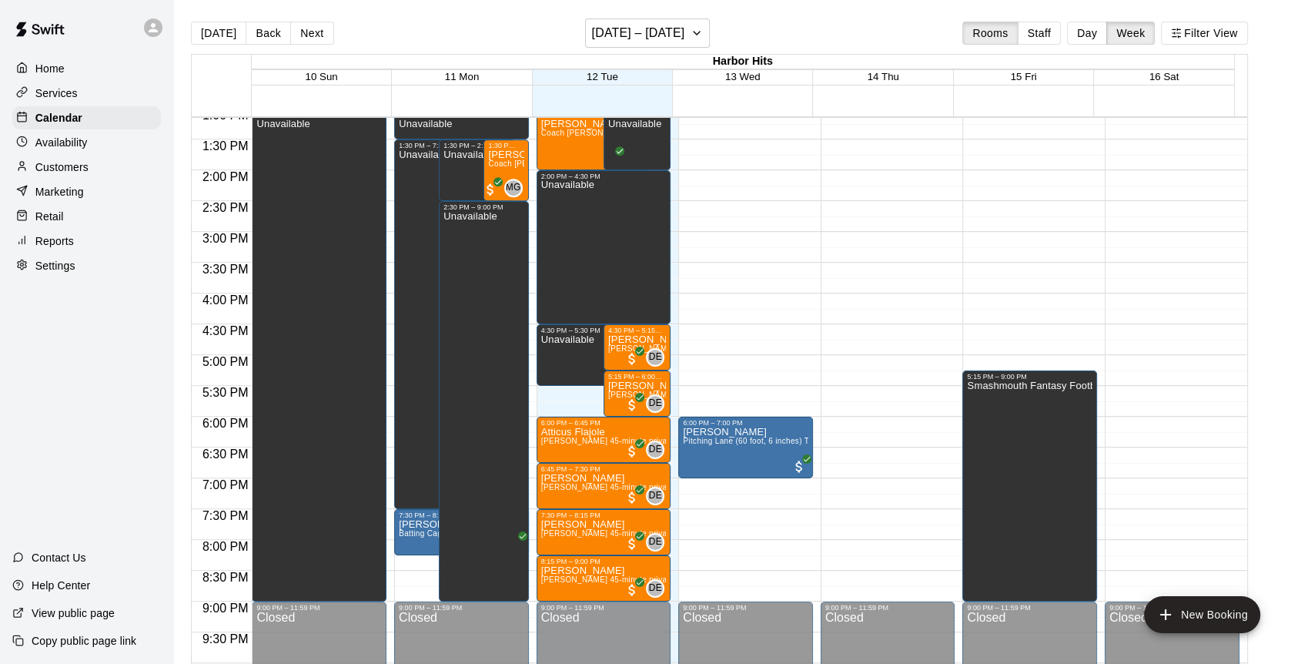
click at [576, 432] on p "Atticus Flajole" at bounding box center [604, 432] width 126 height 0
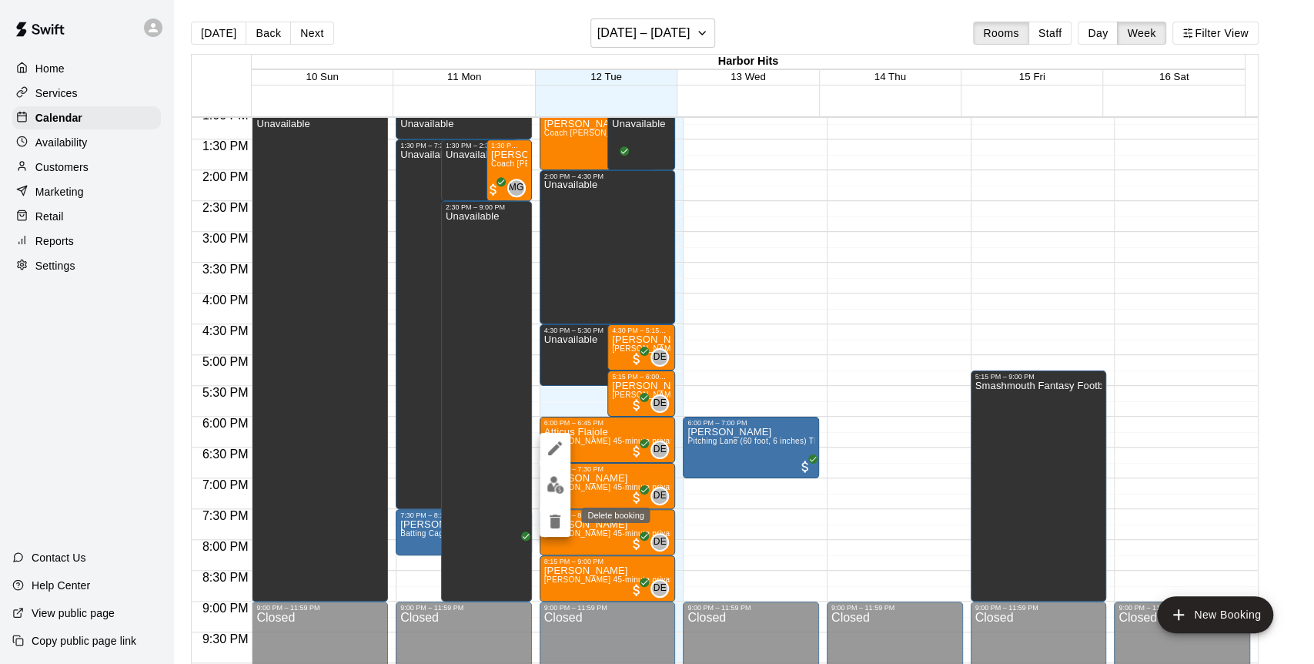
click at [553, 513] on icon "delete" at bounding box center [555, 521] width 18 height 18
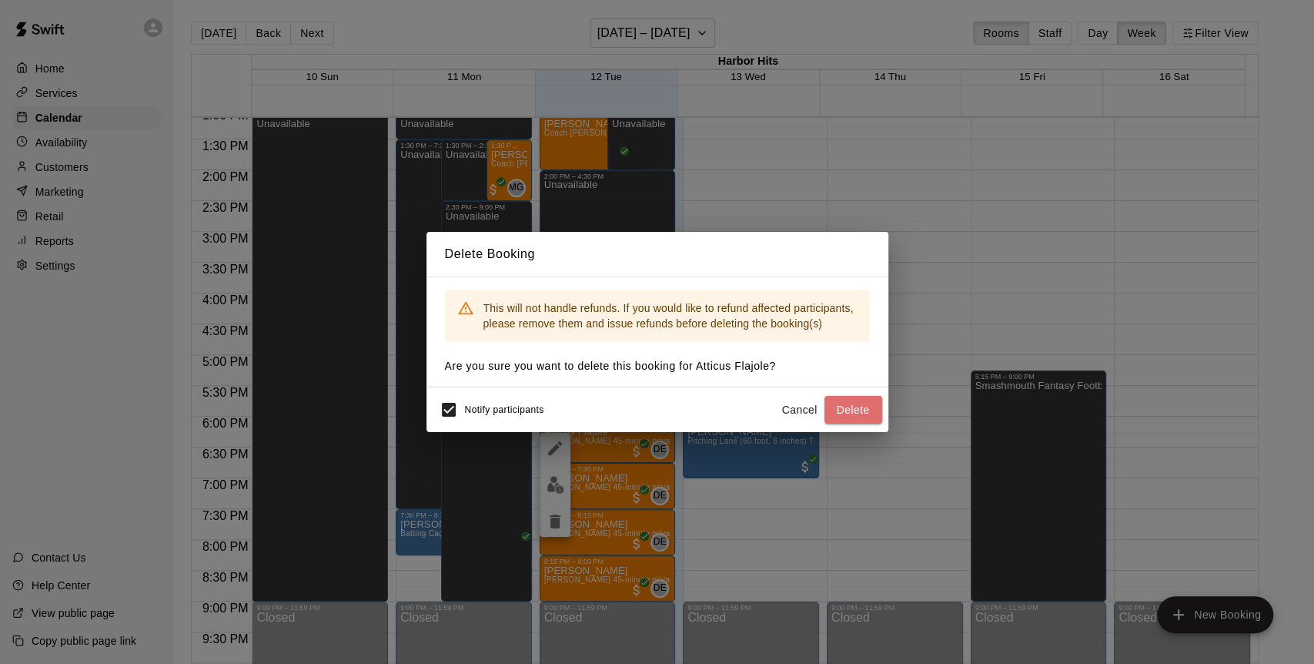
click at [841, 412] on button "Delete" at bounding box center [854, 410] width 58 height 28
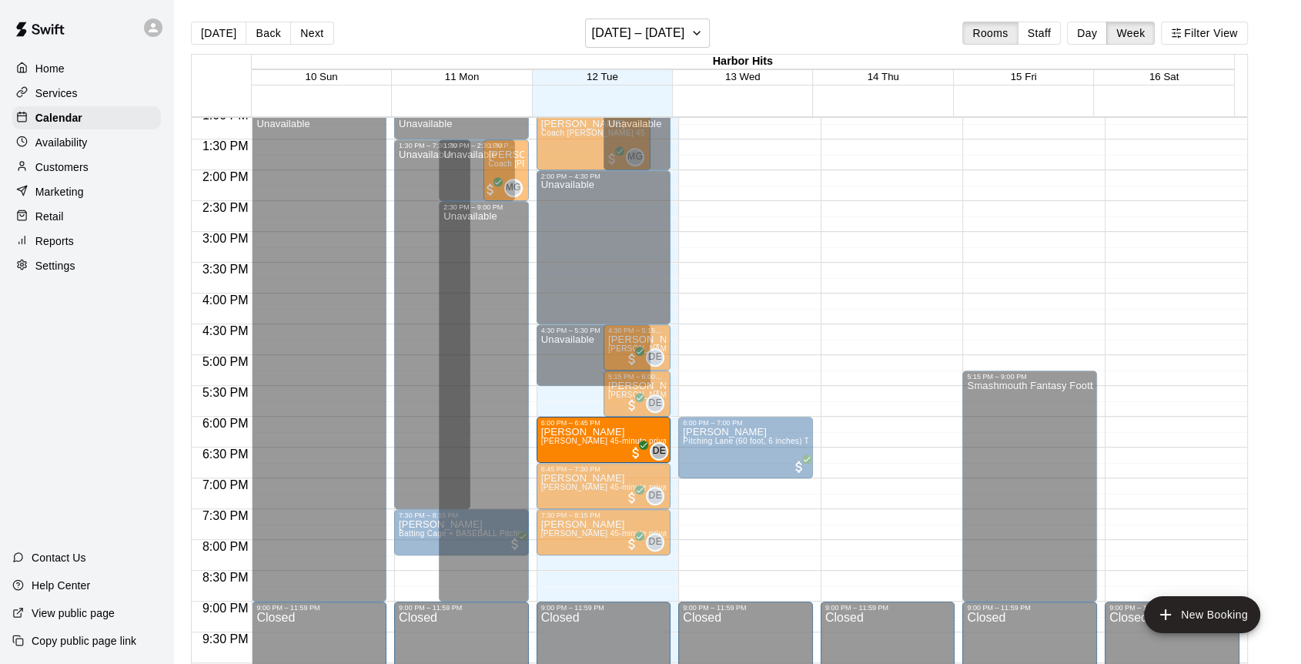
drag, startPoint x: 595, startPoint y: 571, endPoint x: 590, endPoint y: 447, distance: 124.9
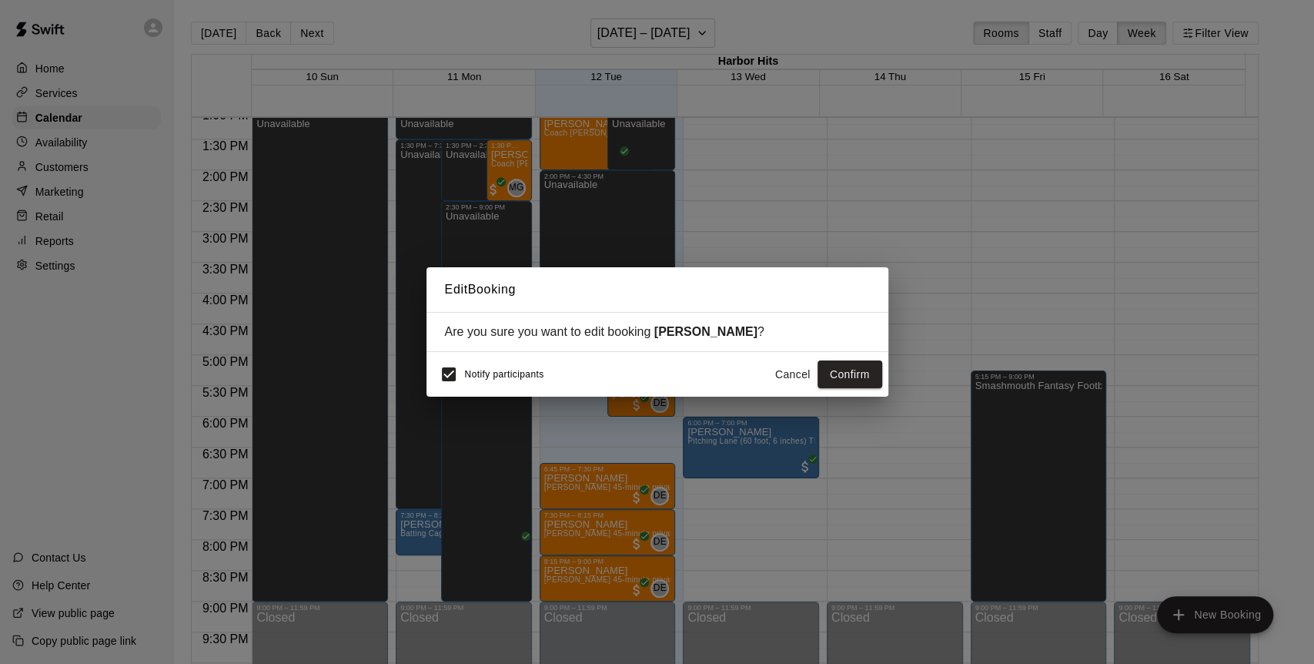
click at [840, 373] on button "Confirm" at bounding box center [850, 374] width 65 height 28
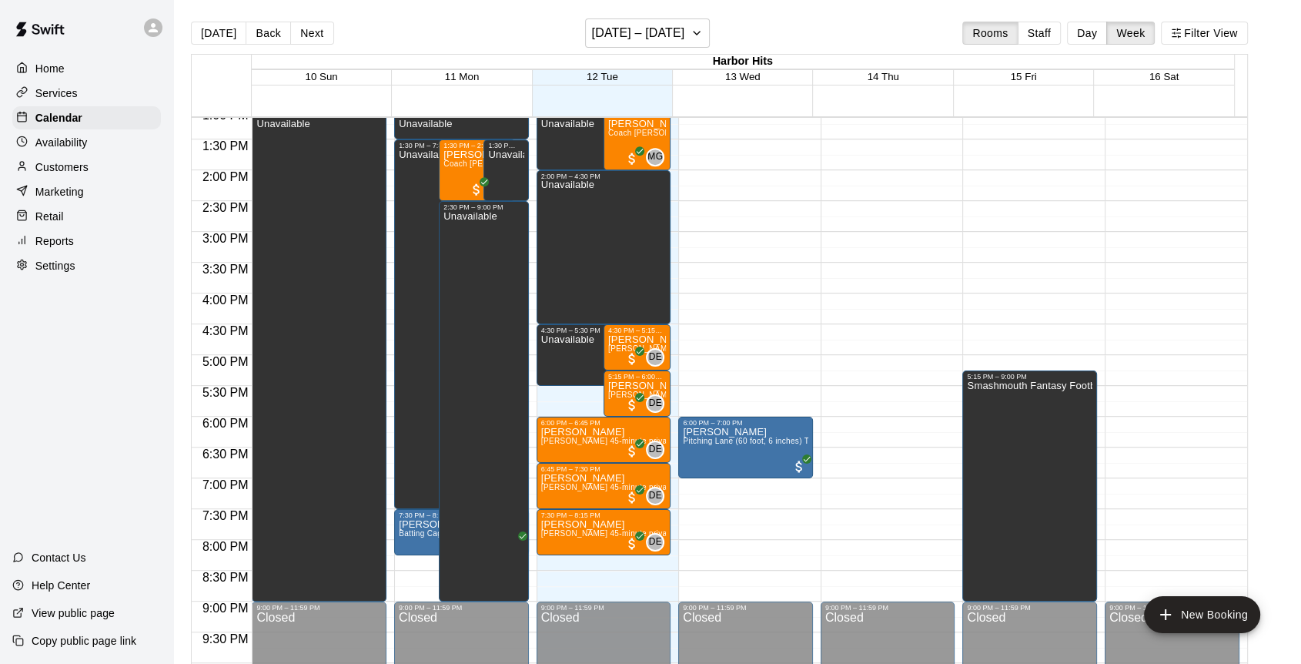
click at [1107, 35] on button "Day" at bounding box center [1087, 33] width 40 height 23
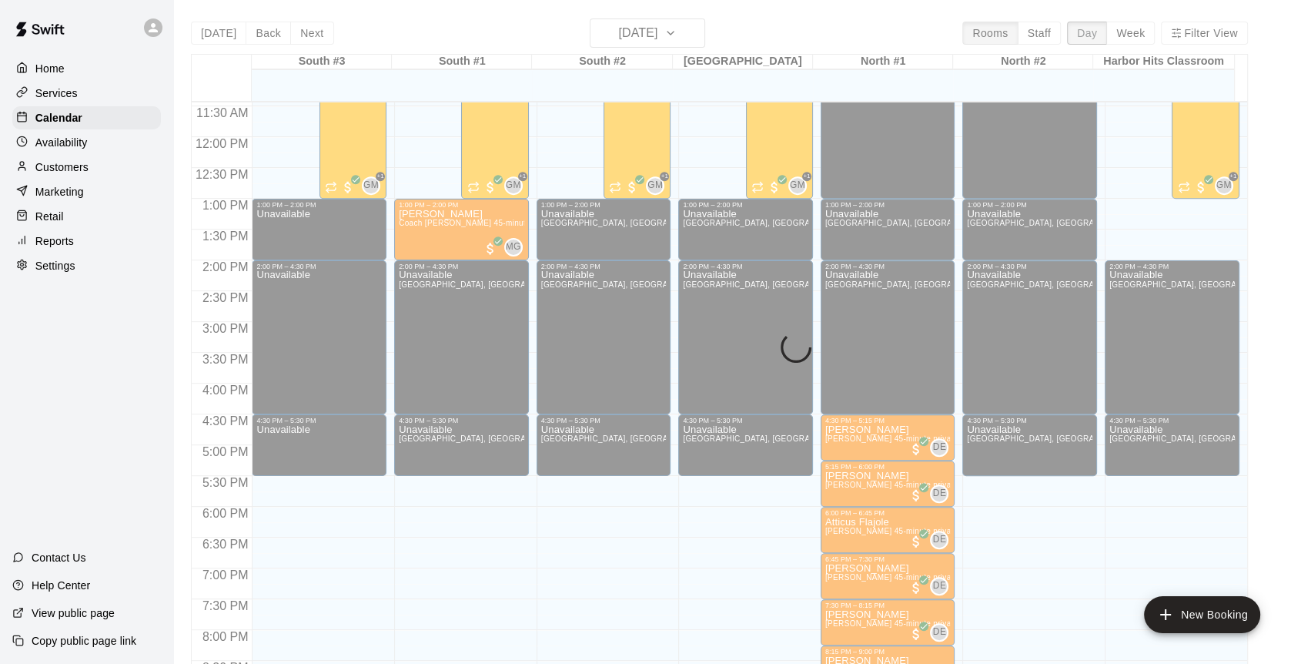
scroll to position [899, 0]
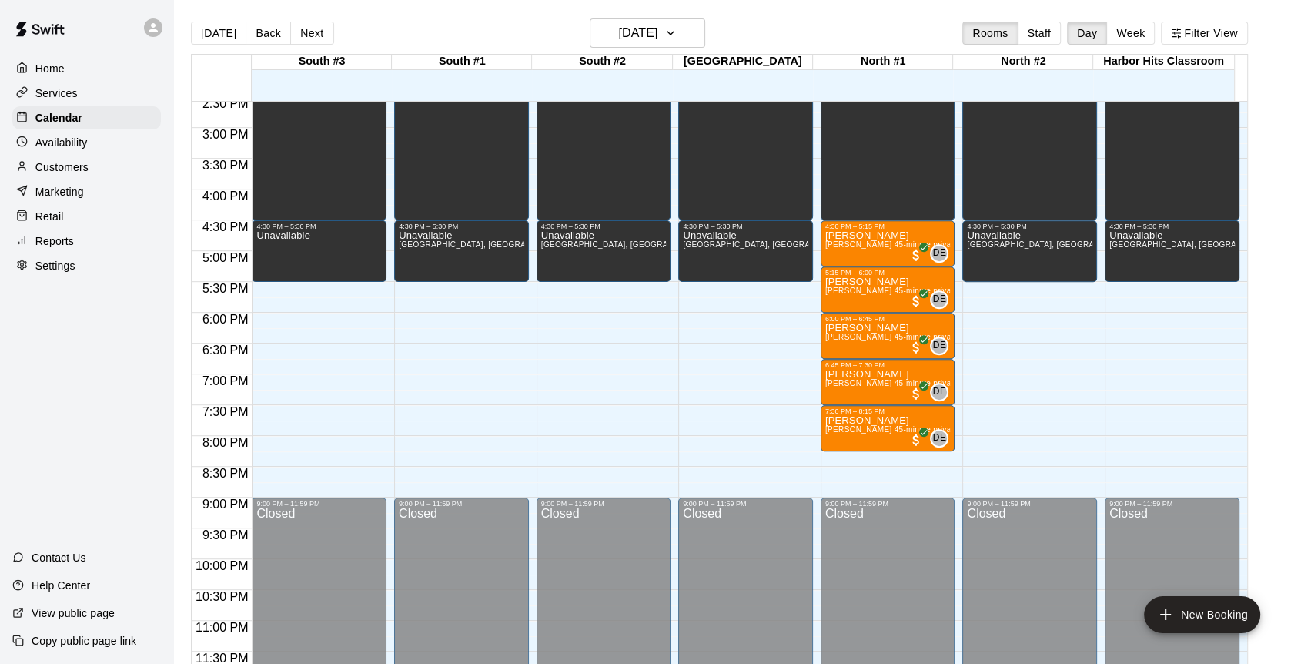
click at [50, 175] on p "Customers" at bounding box center [61, 166] width 53 height 15
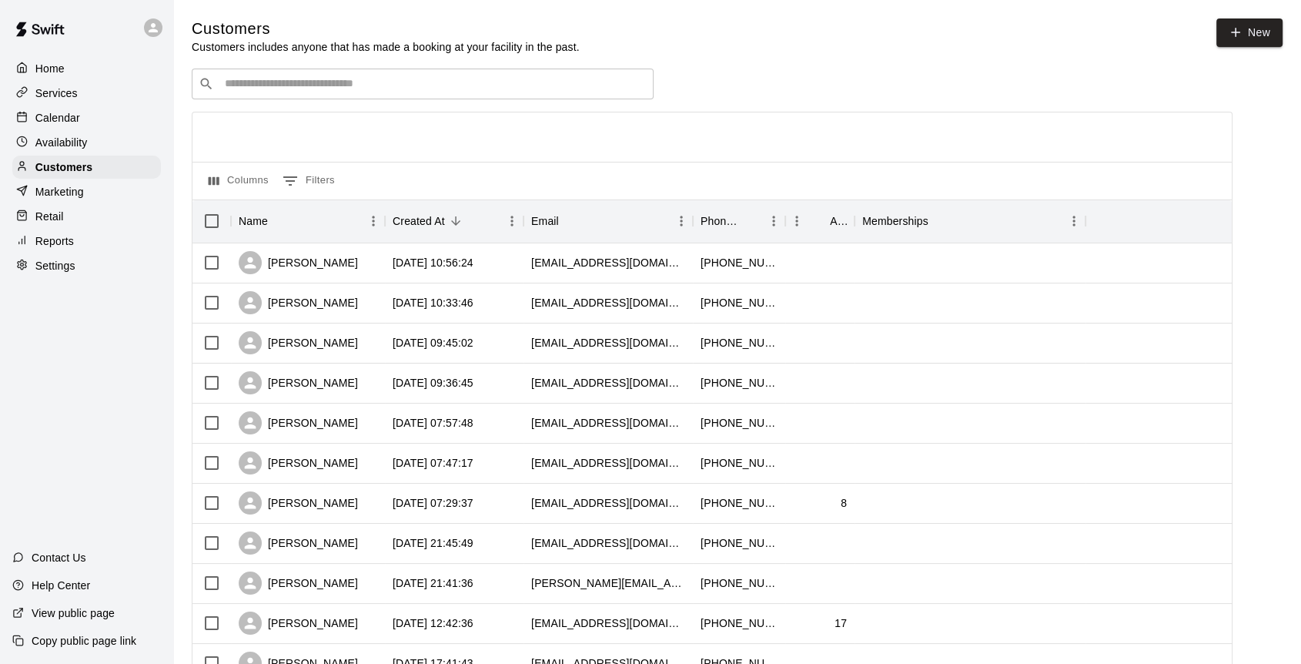
click at [322, 81] on div "​ ​" at bounding box center [423, 84] width 462 height 31
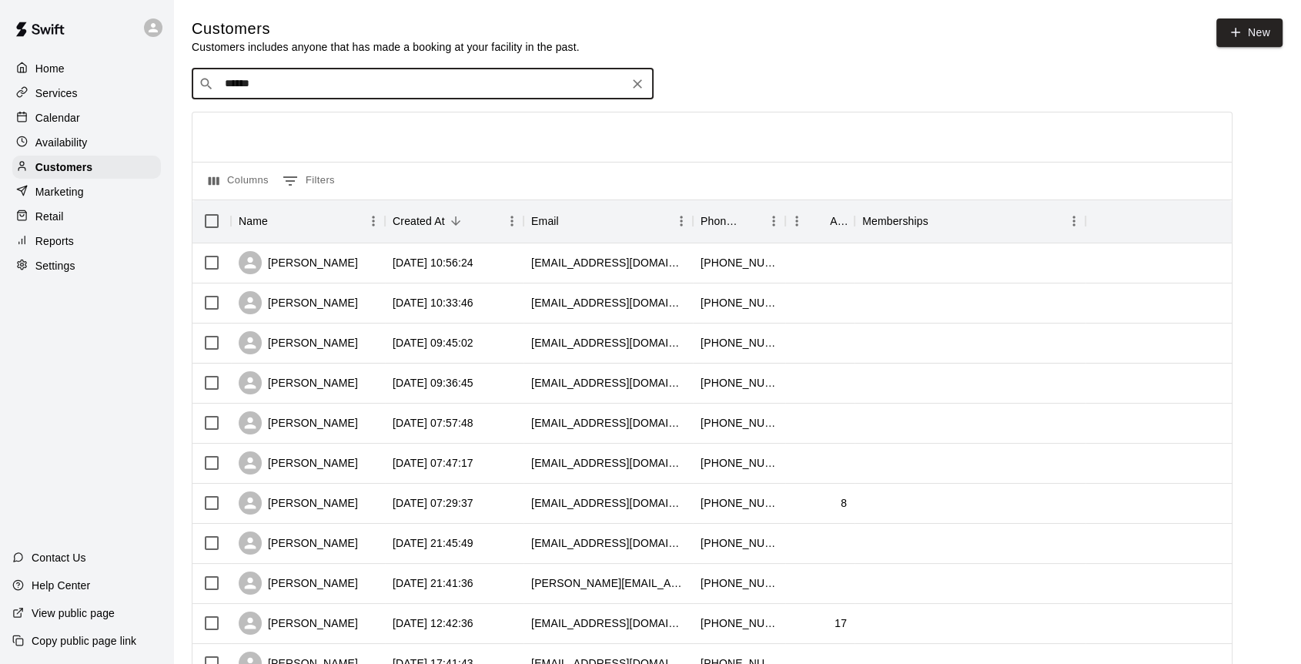
type input "*******"
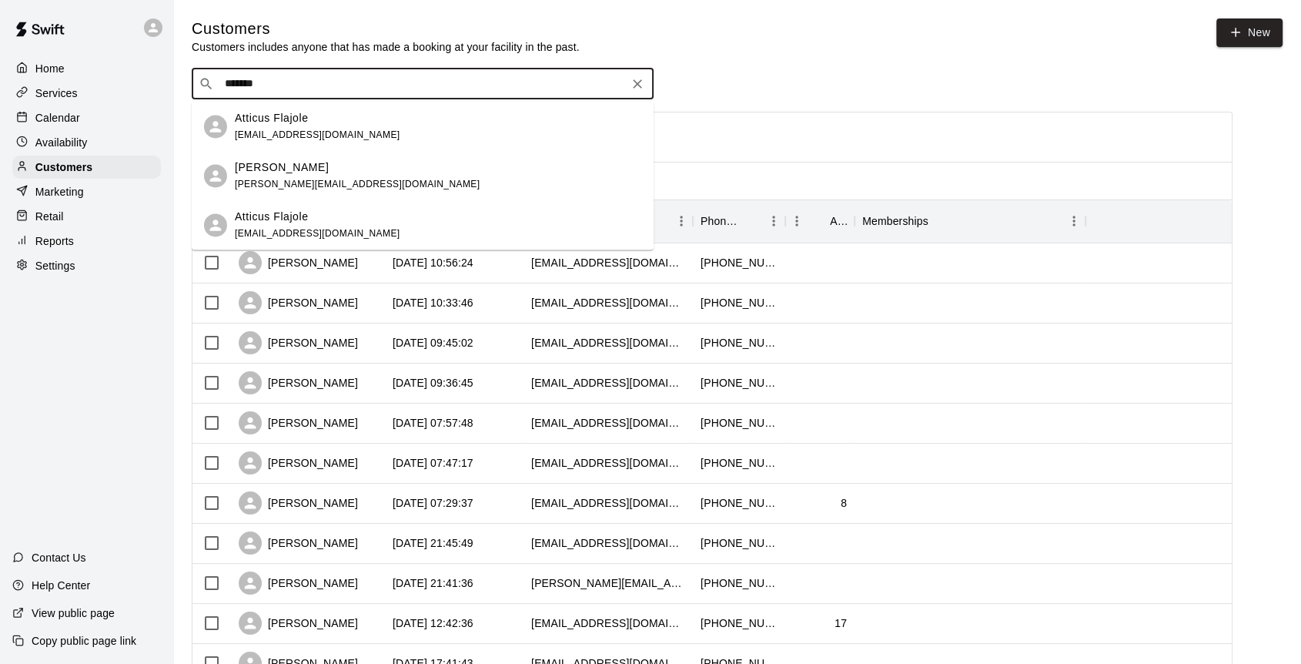
click at [277, 120] on p "Atticus Flajole" at bounding box center [272, 118] width 74 height 16
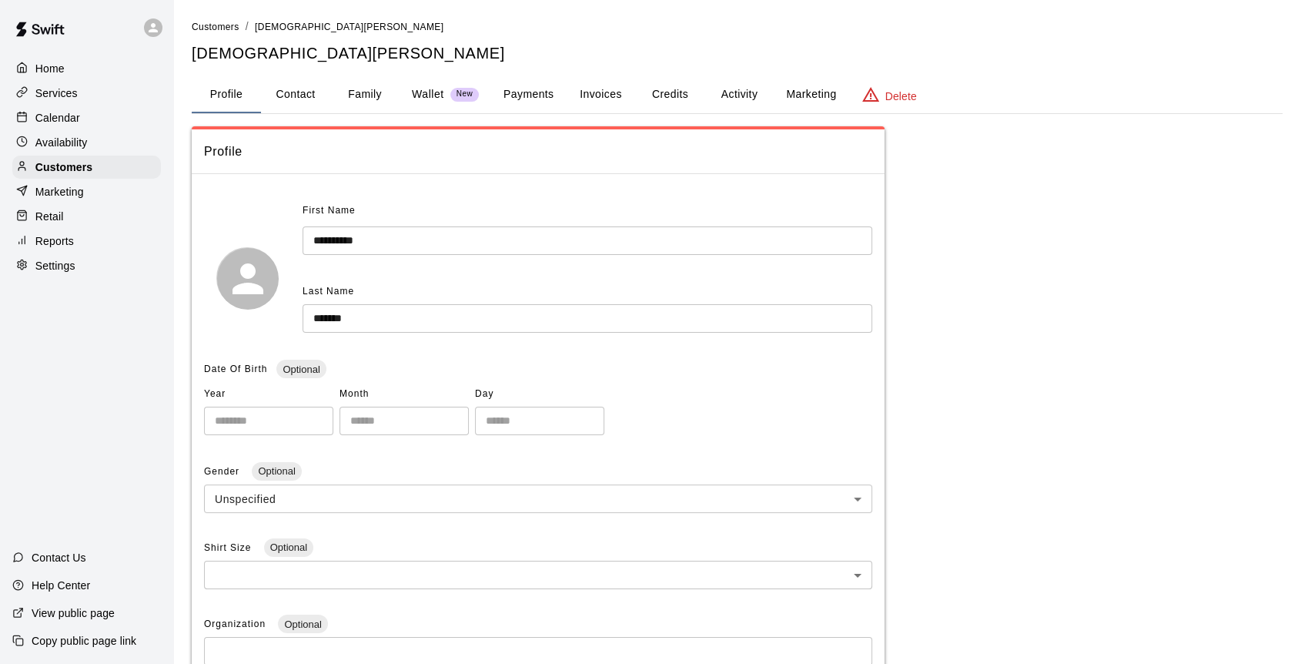
click at [283, 92] on button "Contact" at bounding box center [295, 94] width 69 height 37
select select "**"
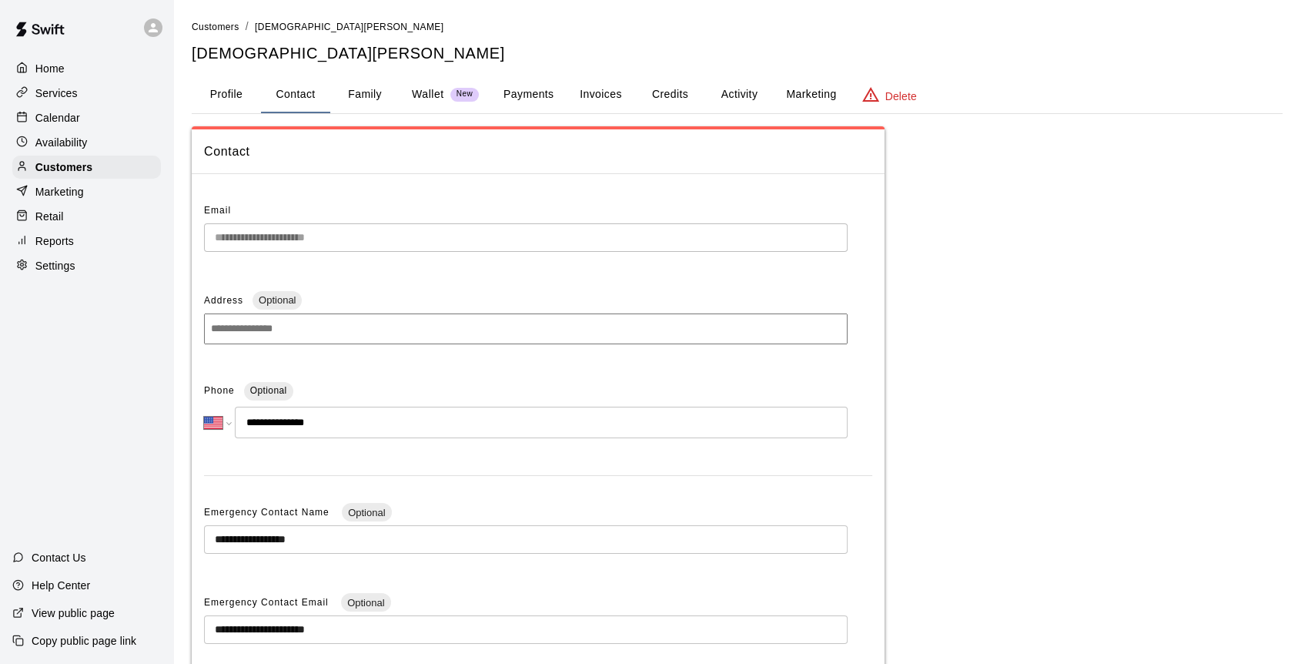
click at [69, 116] on p "Calendar" at bounding box center [57, 117] width 45 height 15
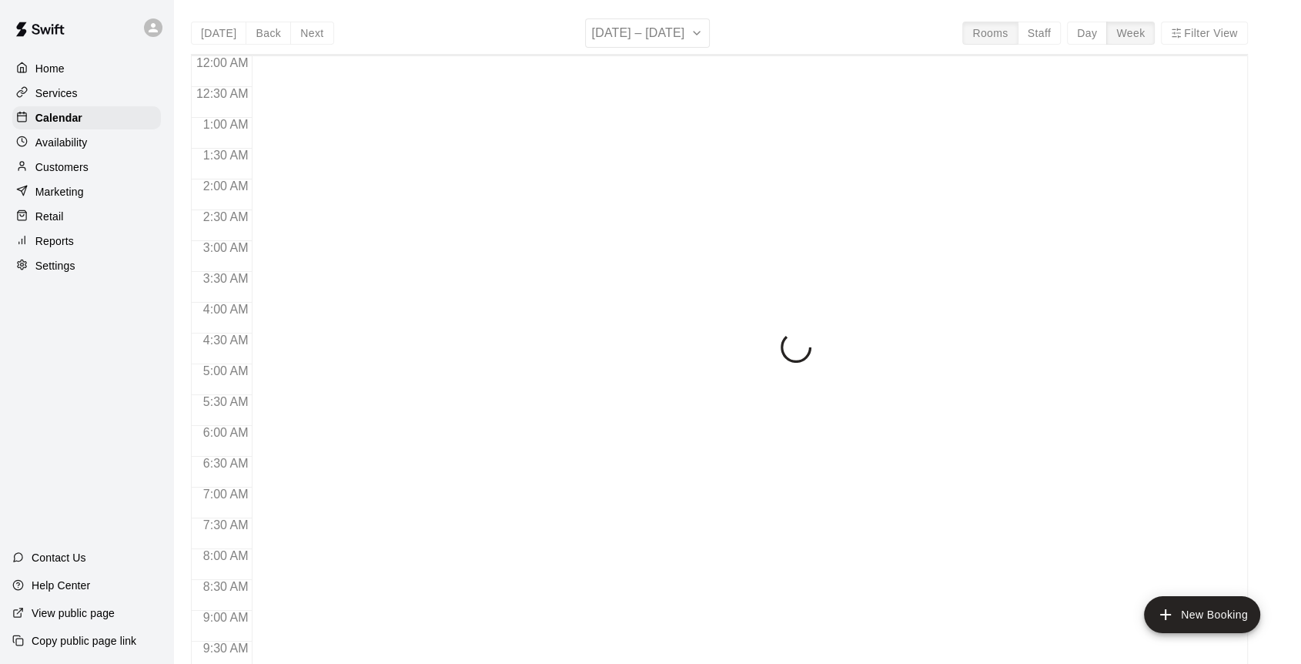
scroll to position [657, 0]
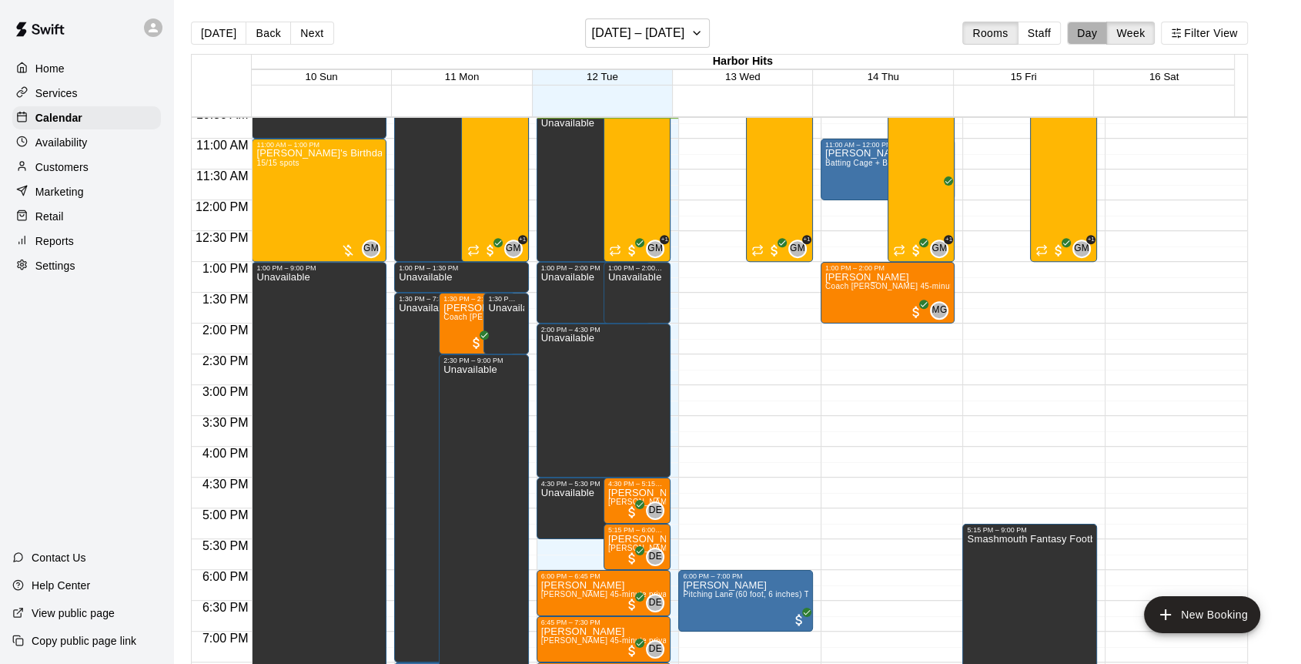
click at [1093, 32] on button "Day" at bounding box center [1087, 33] width 40 height 23
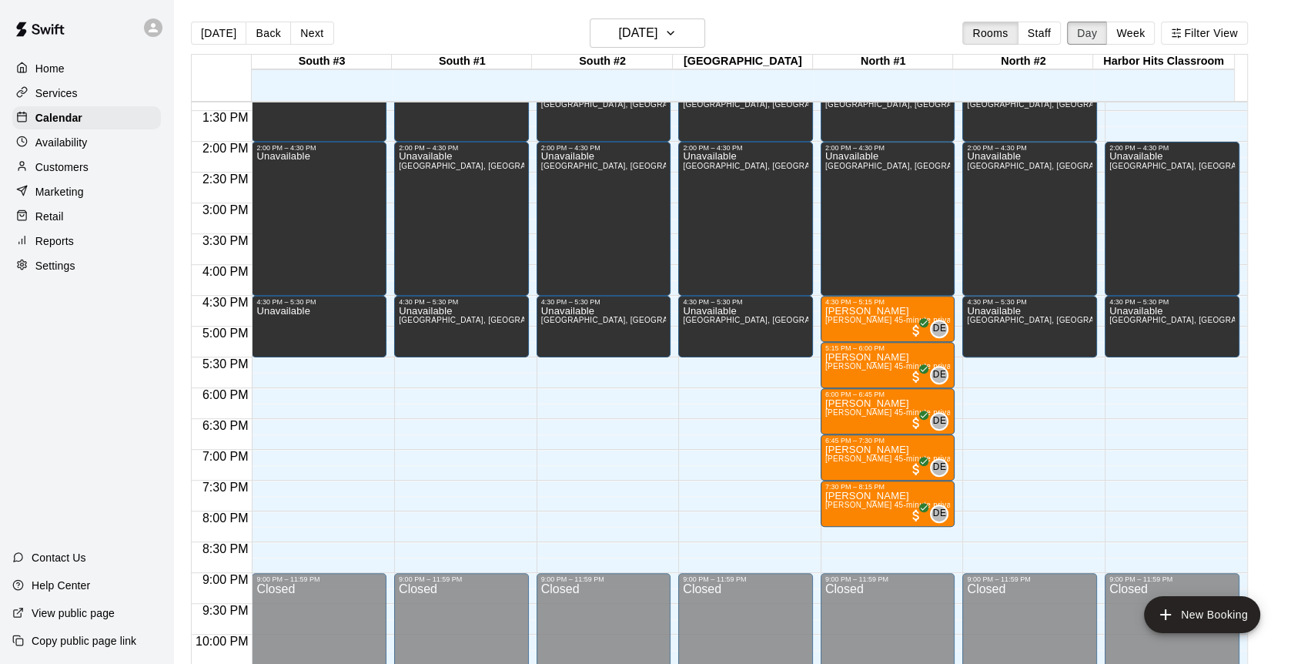
scroll to position [828, 0]
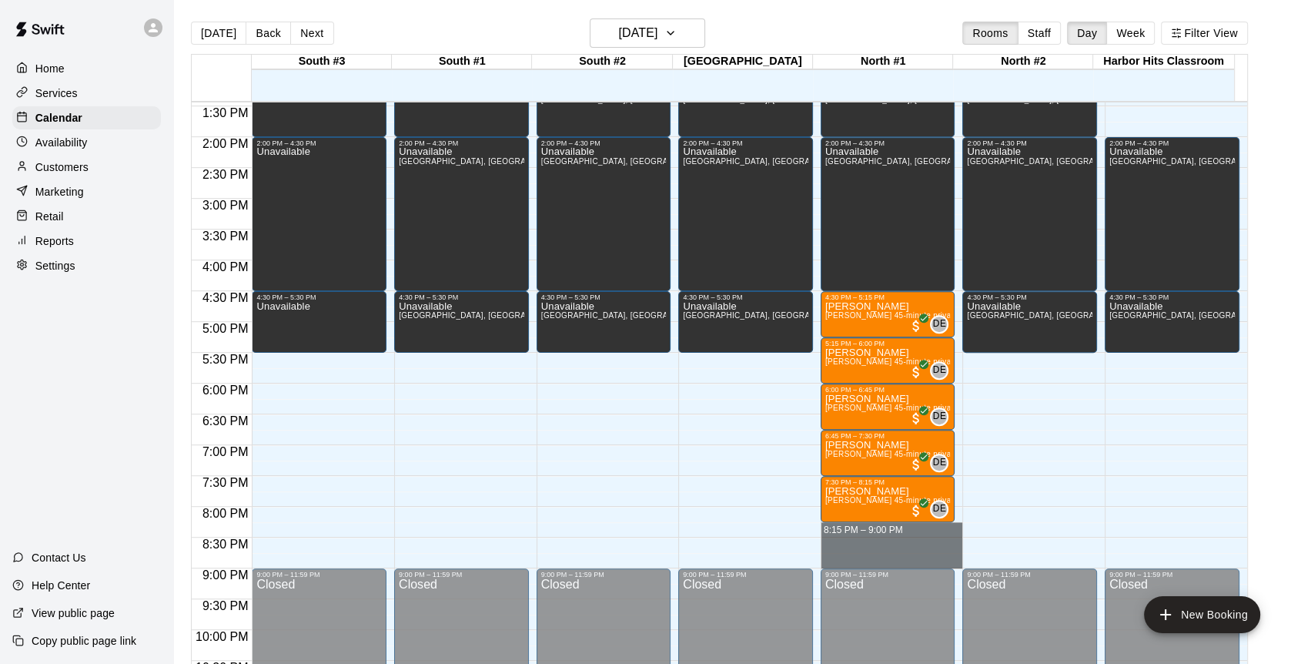
drag, startPoint x: 833, startPoint y: 525, endPoint x: 832, endPoint y: 561, distance: 35.4
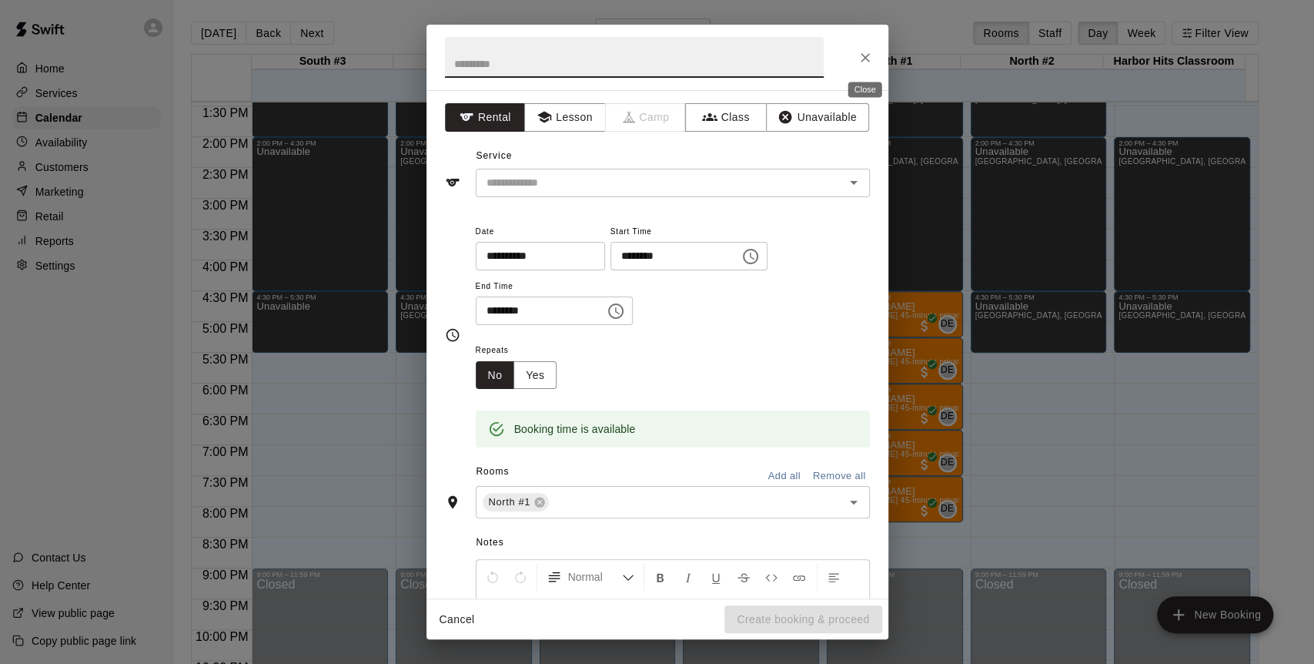
click at [862, 58] on icon "Close" at bounding box center [865, 57] width 15 height 15
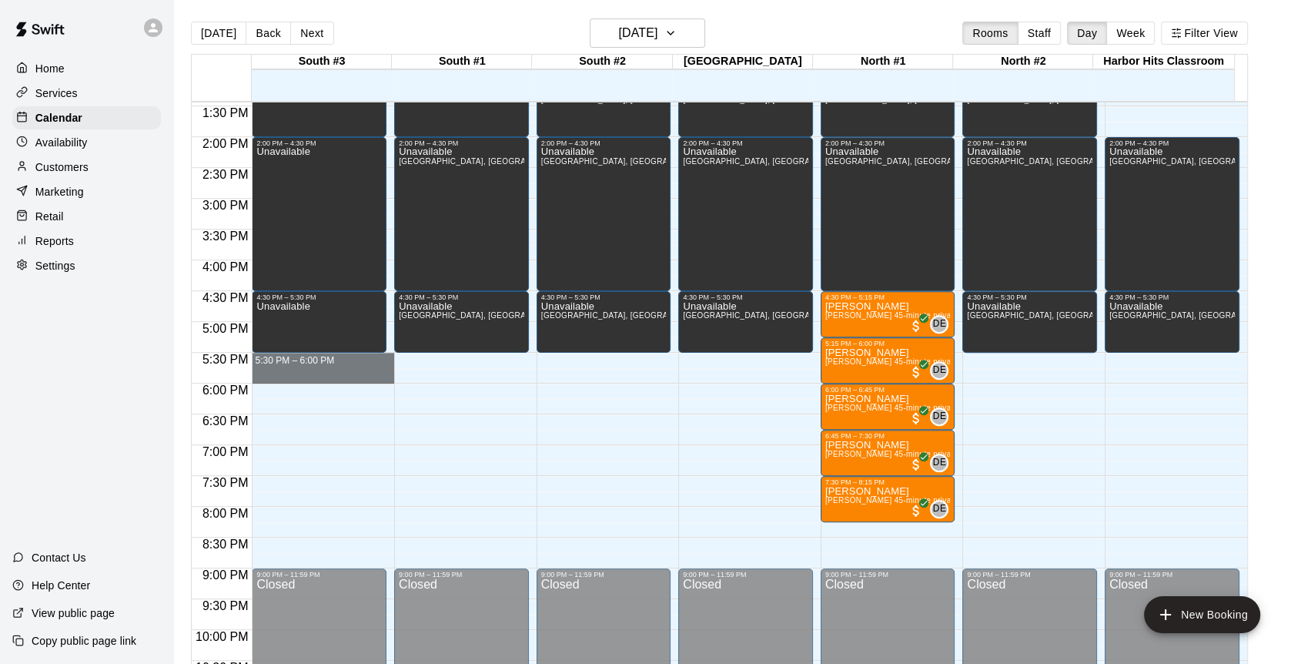
drag, startPoint x: 351, startPoint y: 357, endPoint x: 350, endPoint y: 368, distance: 11.6
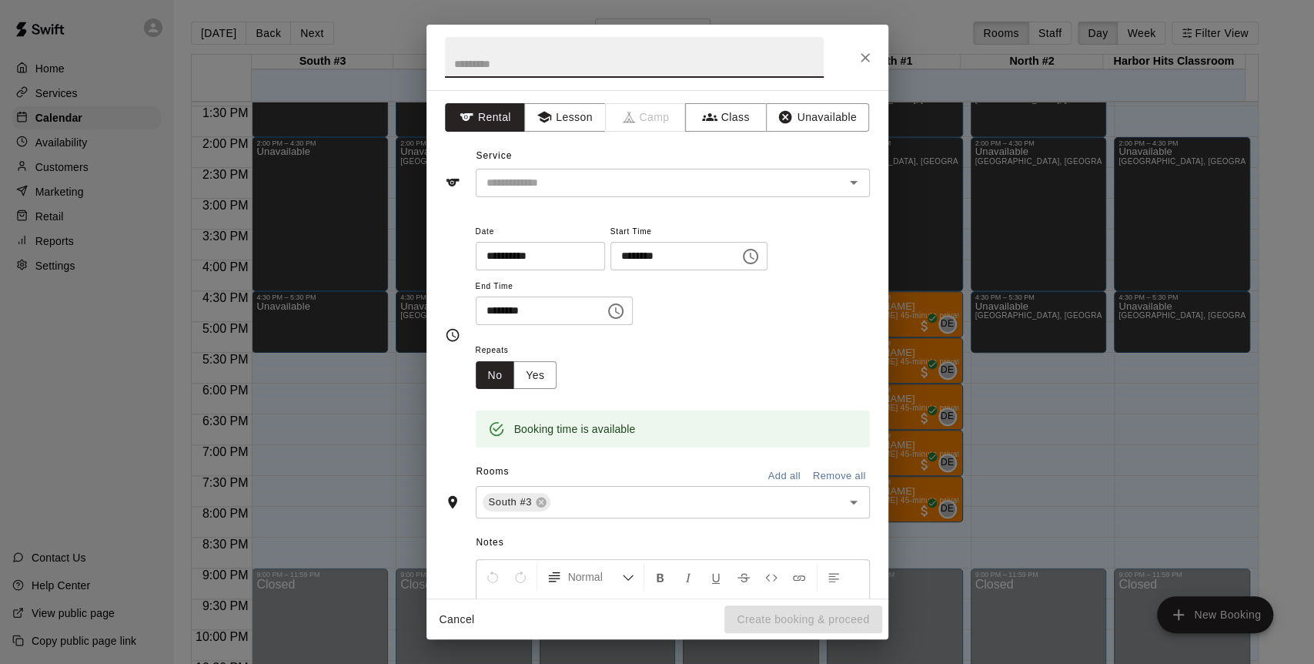
click at [766, 122] on button "Unavailable" at bounding box center [817, 117] width 103 height 28
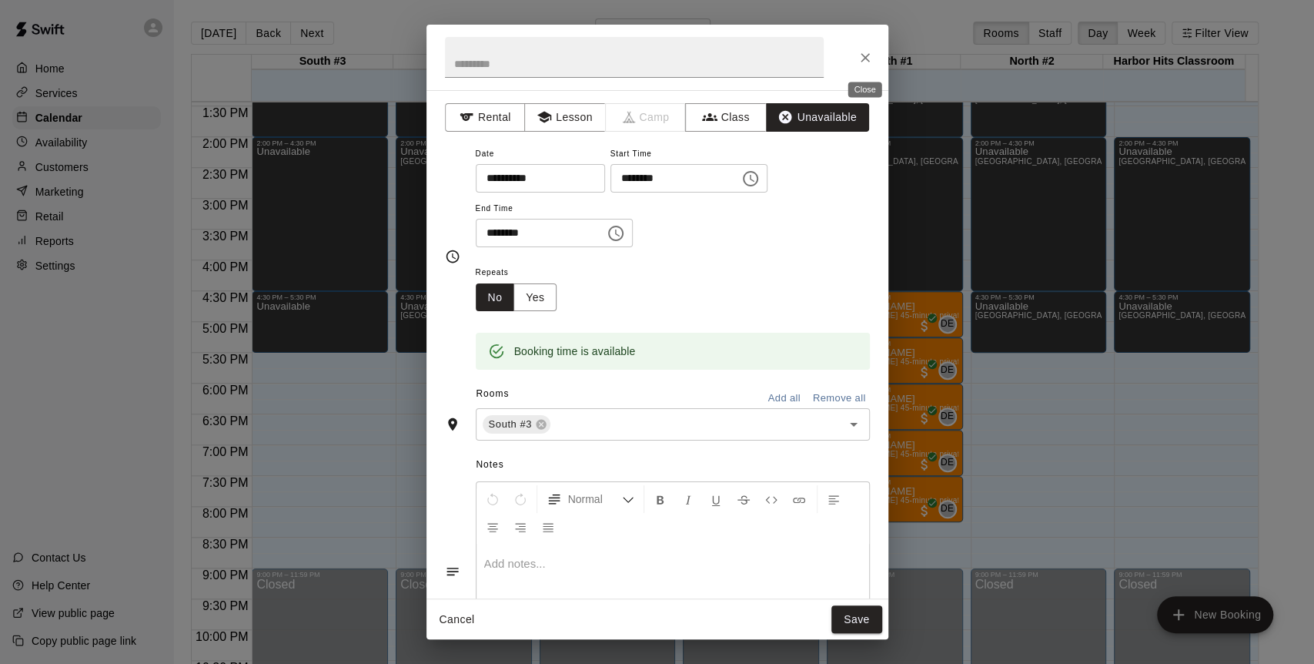
click at [865, 55] on icon "Close" at bounding box center [865, 57] width 15 height 15
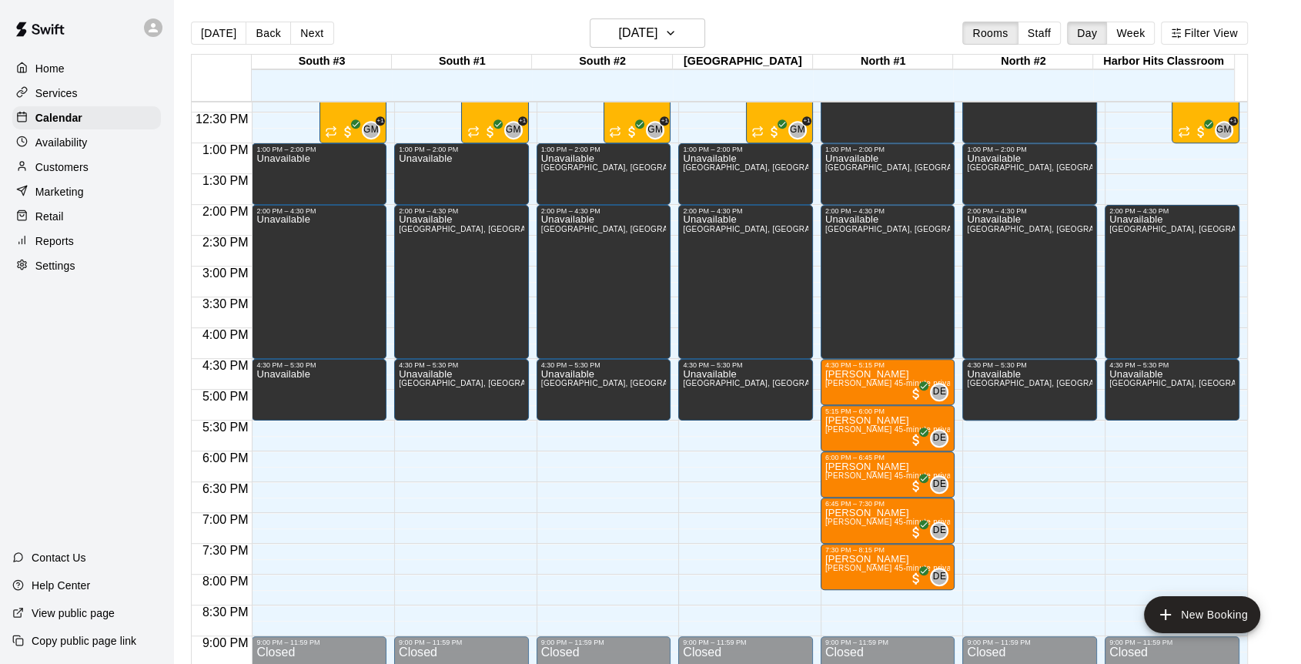
scroll to position [742, 0]
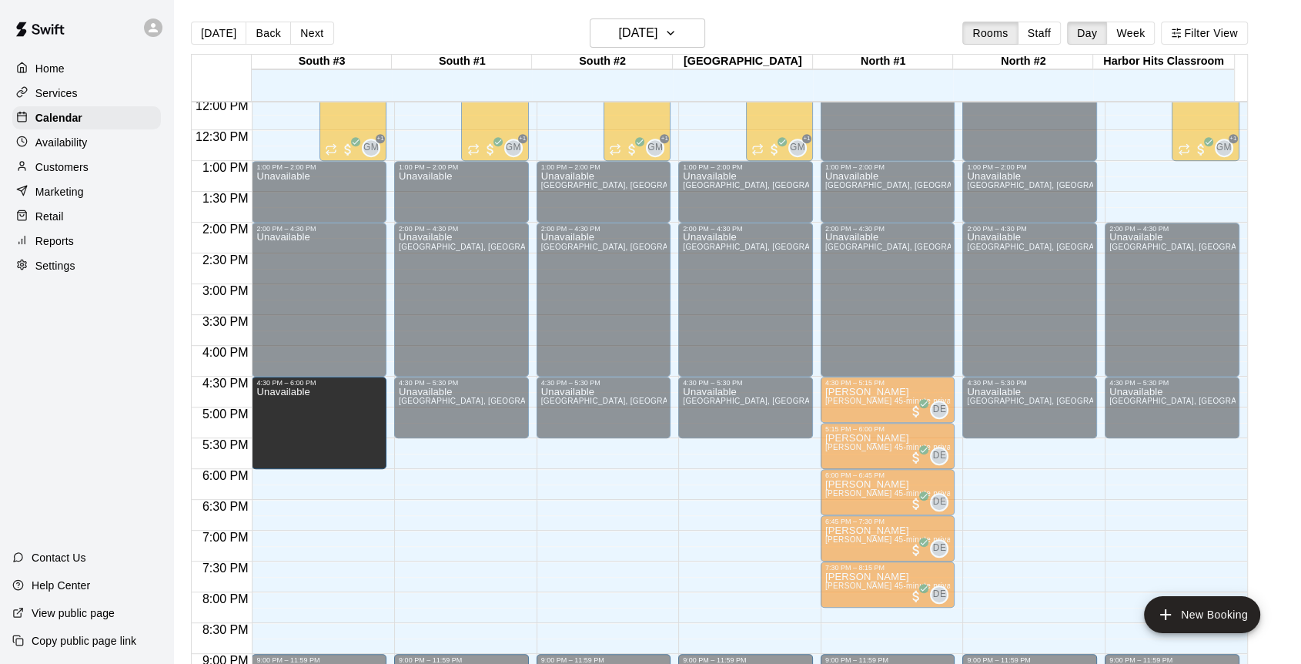
drag, startPoint x: 316, startPoint y: 434, endPoint x: 313, endPoint y: 477, distance: 42.5
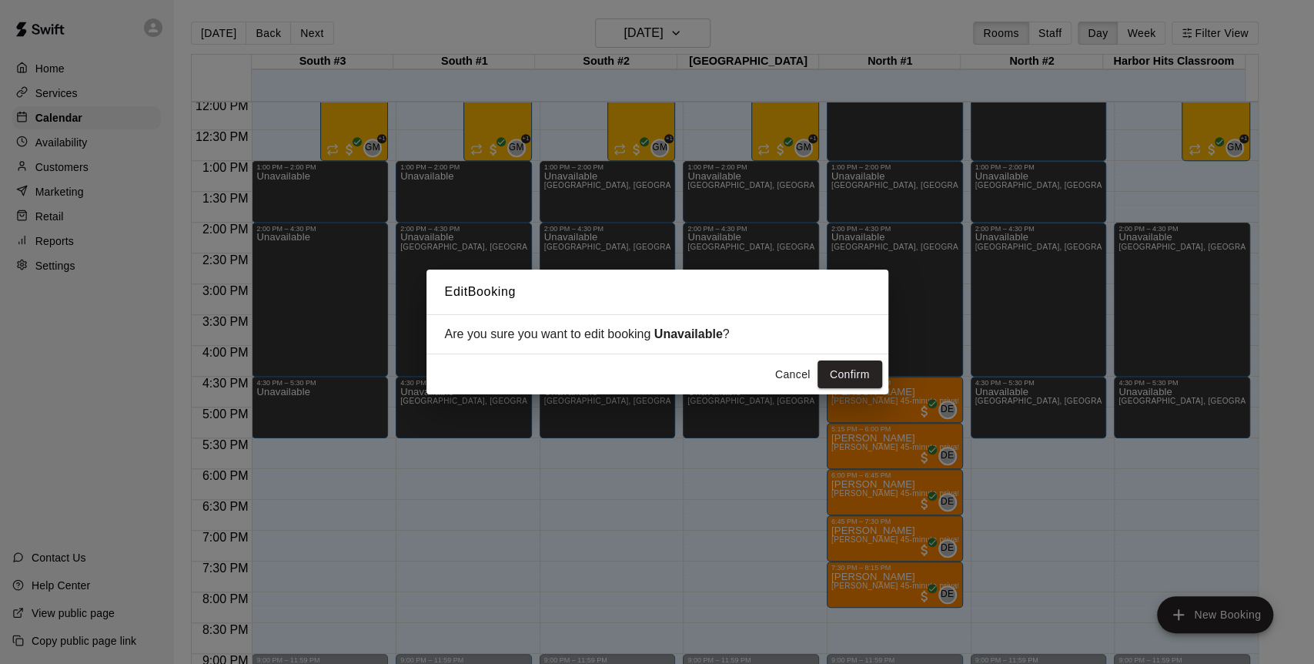
click at [837, 377] on button "Confirm" at bounding box center [850, 374] width 65 height 28
